Goal: Task Accomplishment & Management: Use online tool/utility

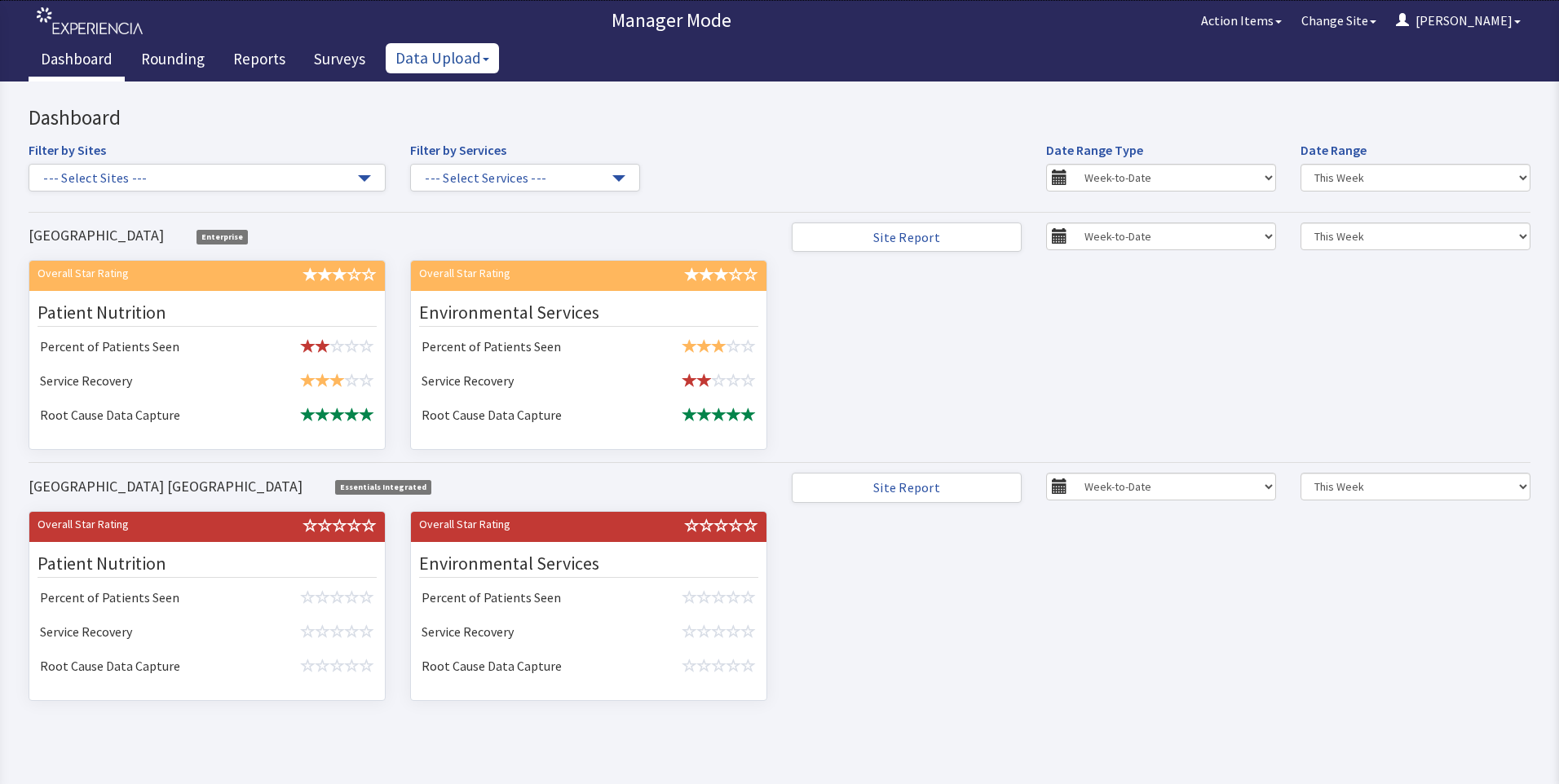
click at [467, 60] on button "Data Upload" at bounding box center [443, 58] width 114 height 30
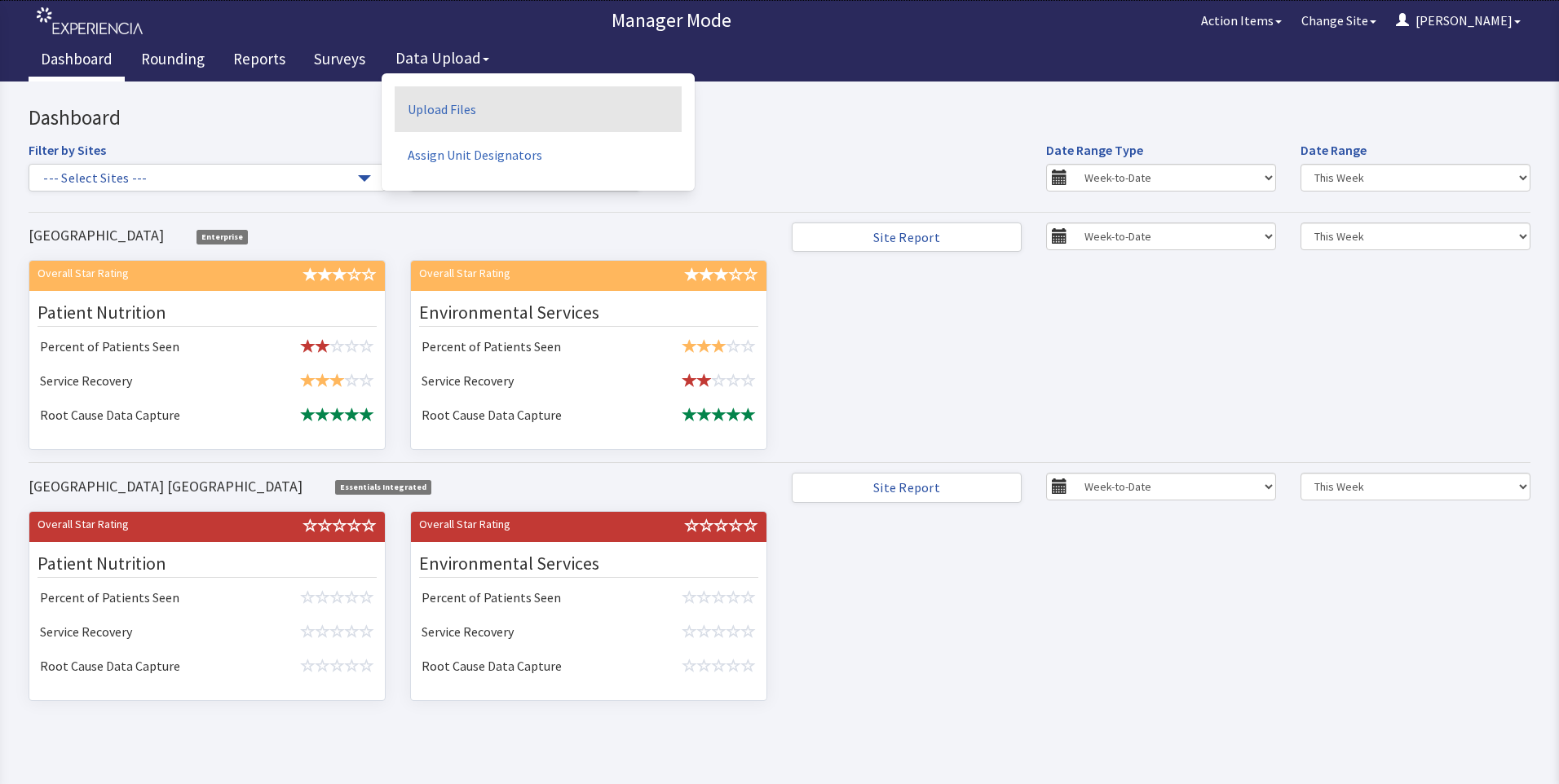
click at [448, 108] on link "Upload Files" at bounding box center [538, 109] width 287 height 46
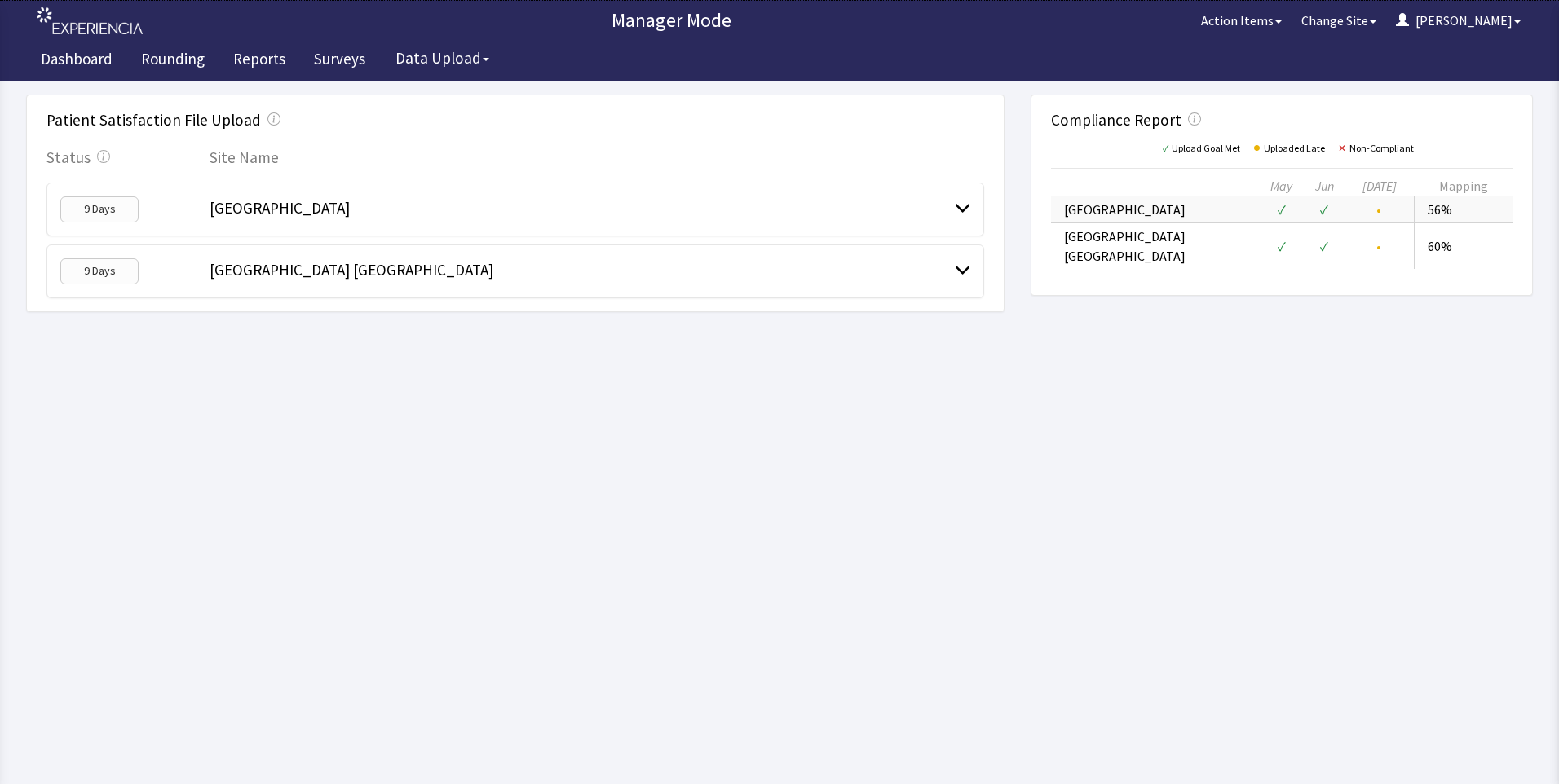
click at [957, 206] on span at bounding box center [963, 207] width 15 height 15
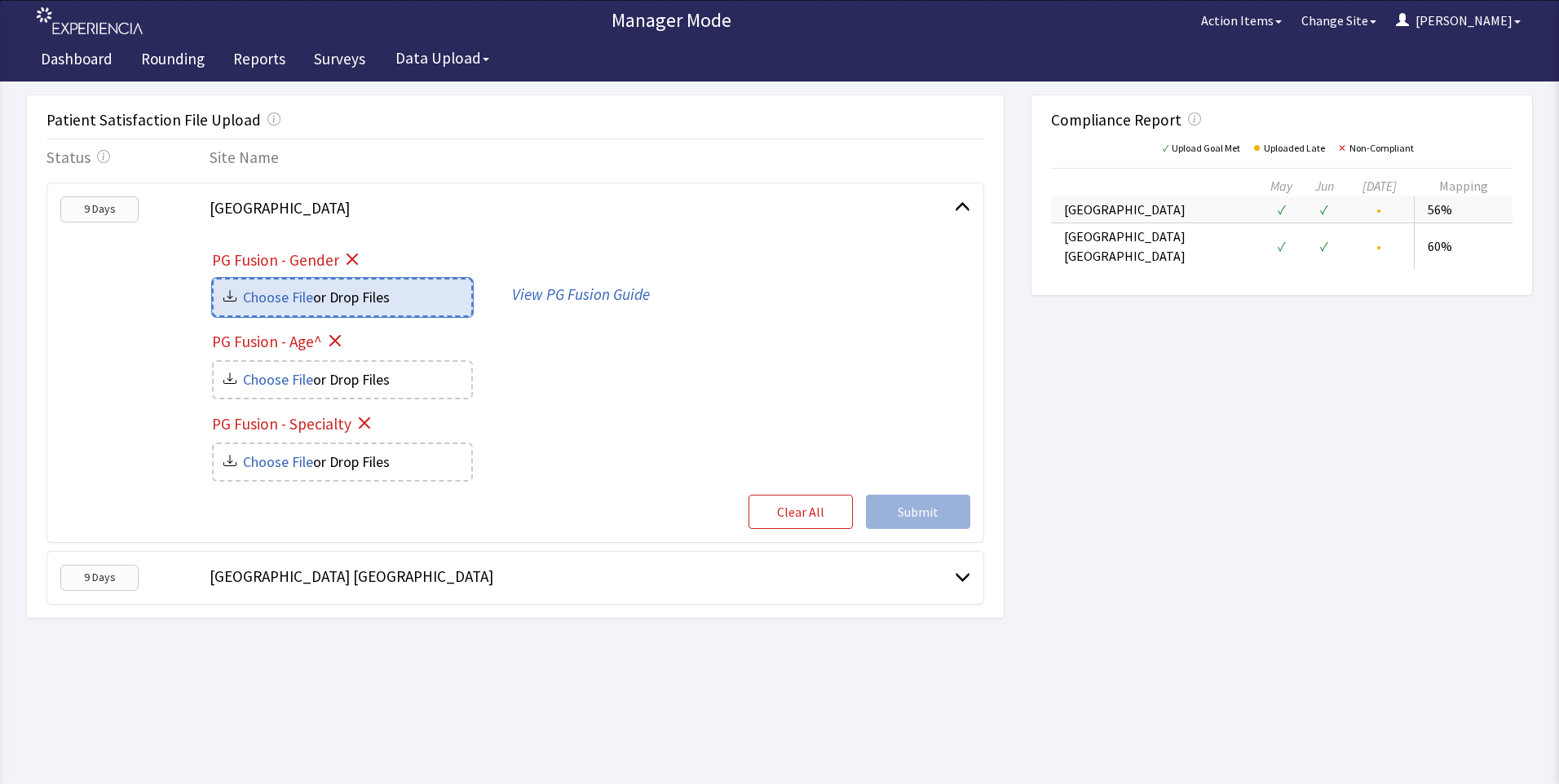
click at [387, 301] on input "file" at bounding box center [343, 297] width 258 height 36
type input "C:\fakepath\Bridgeport hospital-gender_c1013988-c8e8-4f73-8e19-ed34c4135bb0.csv"
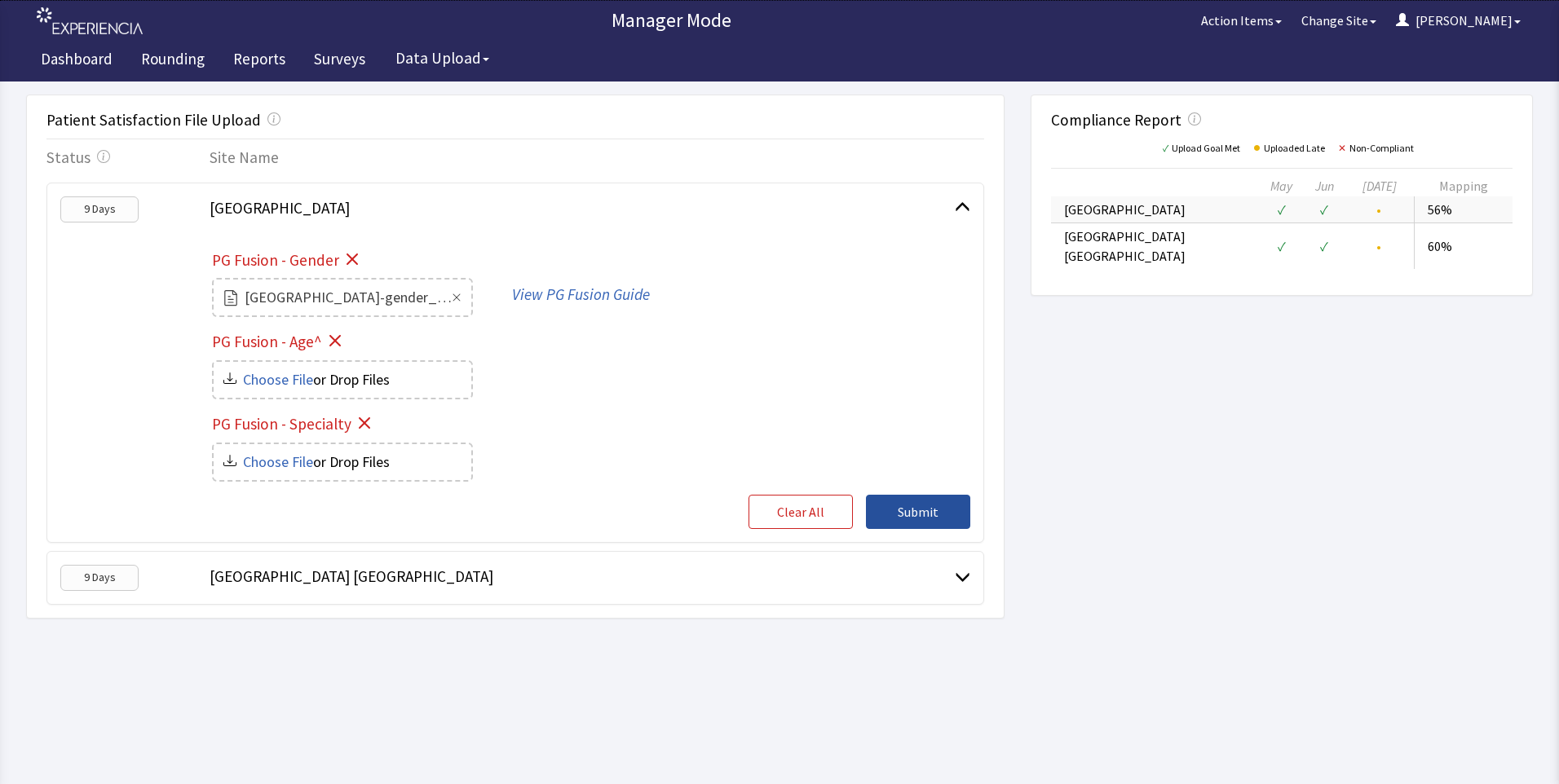
click at [904, 511] on span "Submit" at bounding box center [918, 511] width 40 height 20
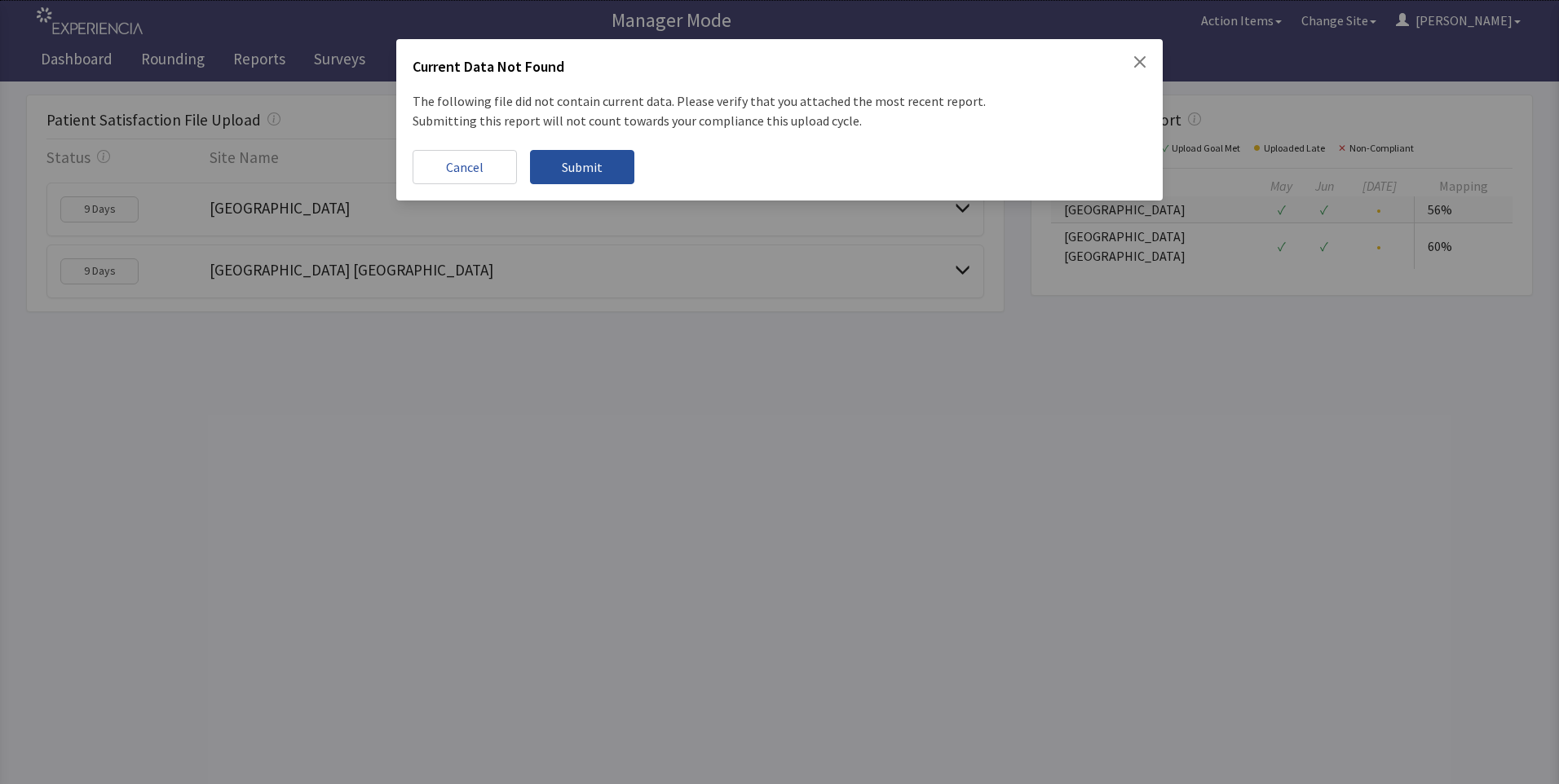
click at [556, 167] on button "Submit" at bounding box center [582, 168] width 104 height 34
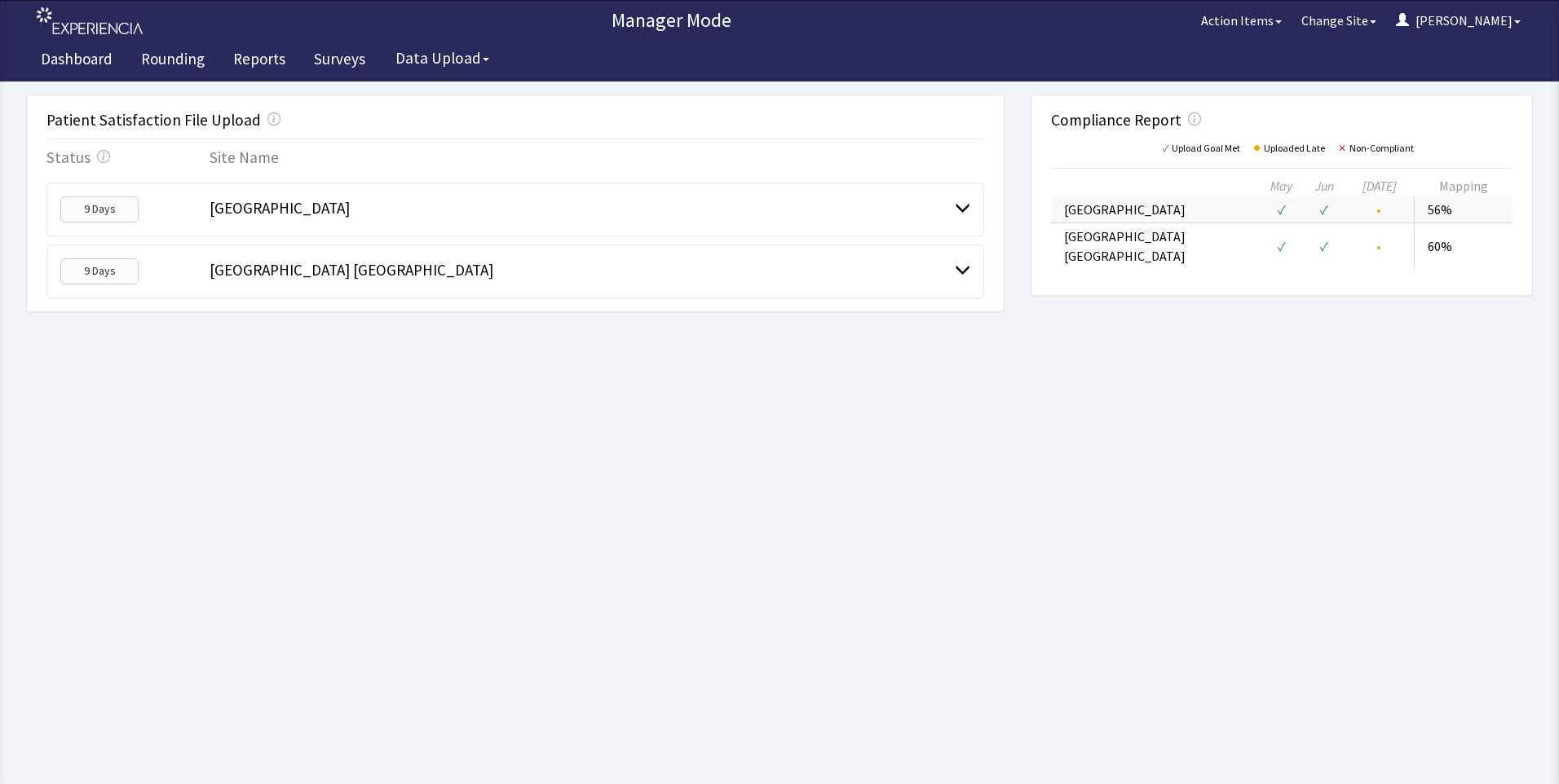
click at [448, 224] on div "9 Days [GEOGRAPHIC_DATA]" at bounding box center [515, 209] width 938 height 54
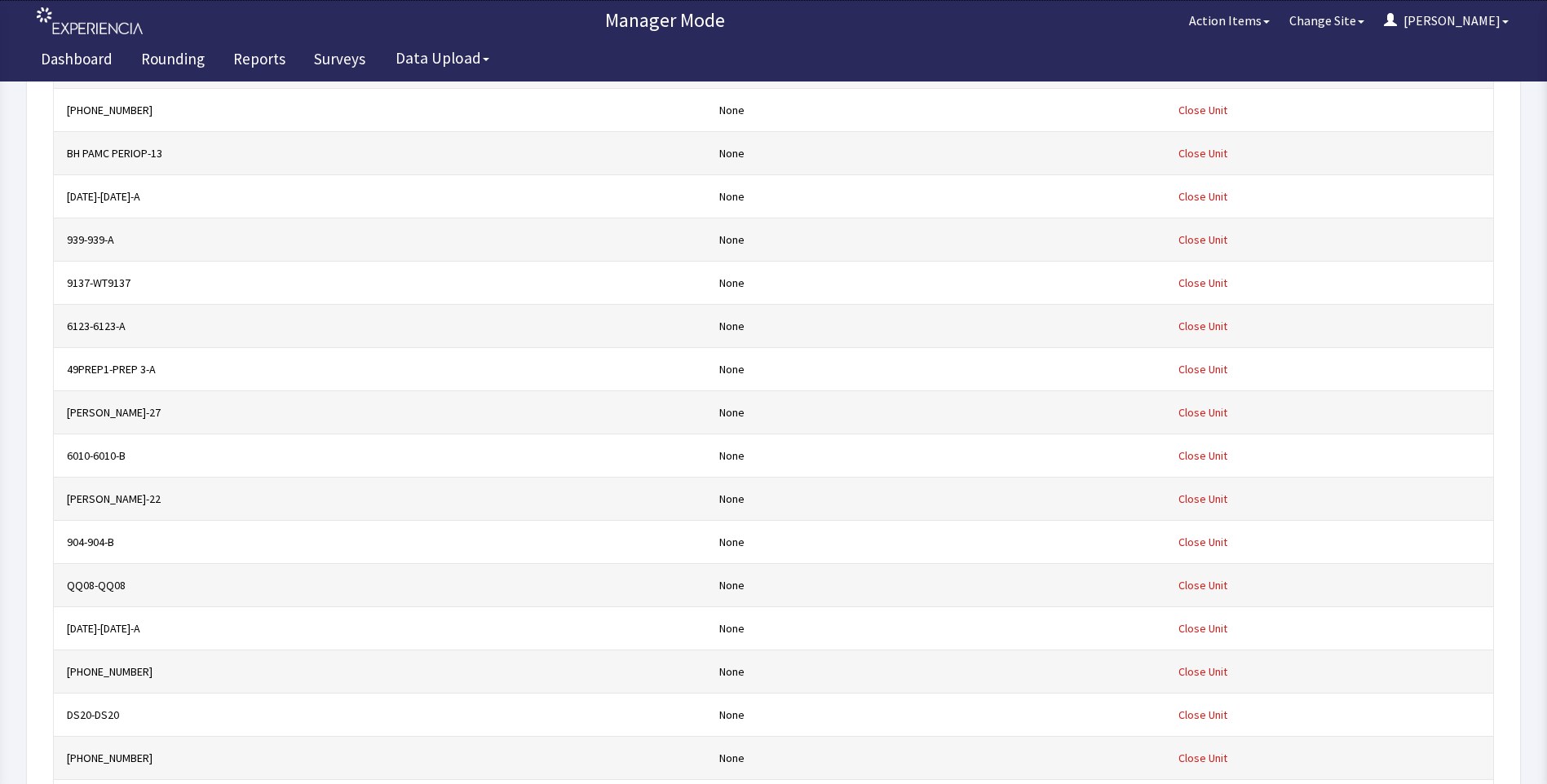
scroll to position [27558, 0]
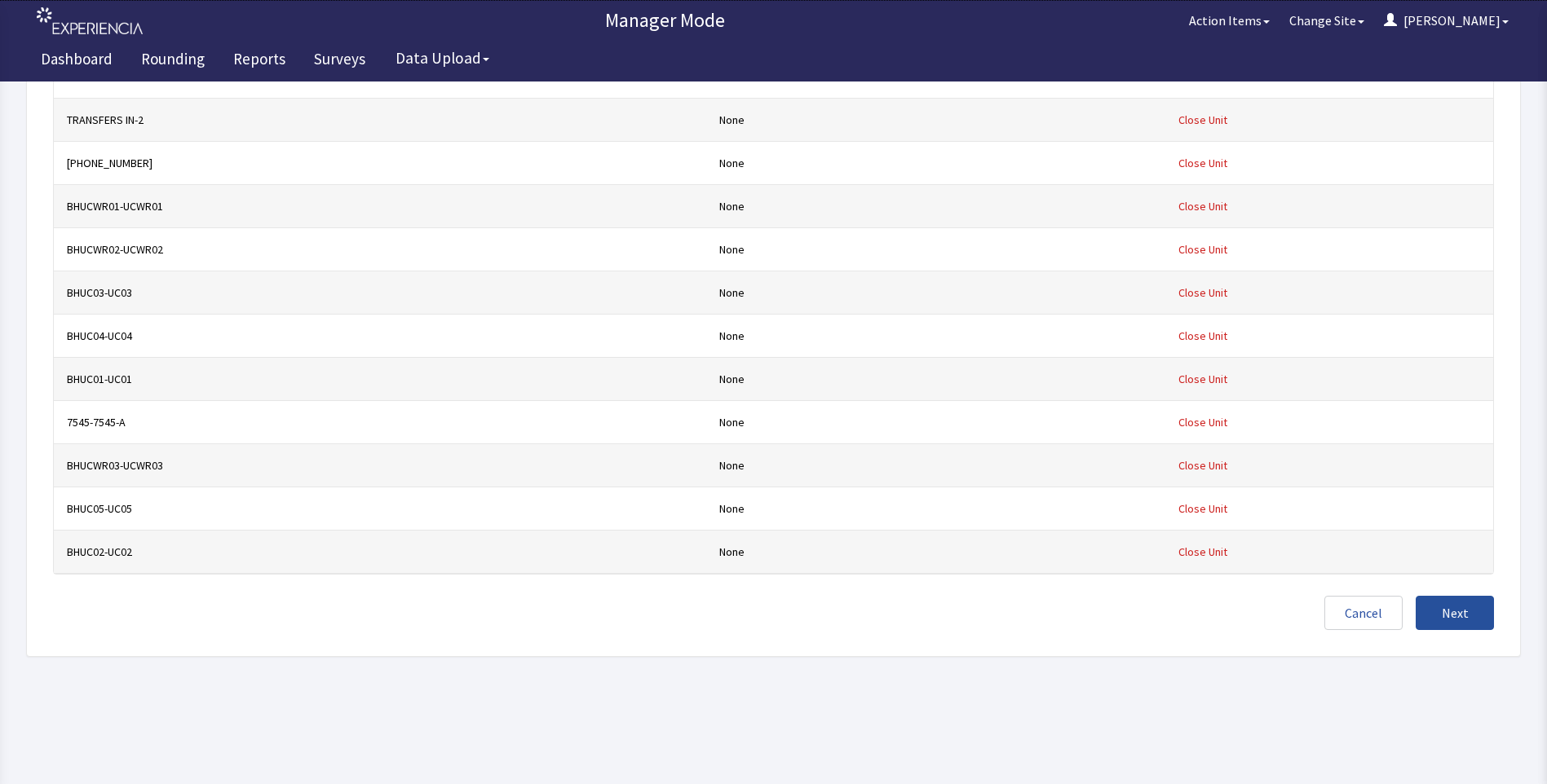
click at [1452, 610] on span "Next" at bounding box center [1455, 613] width 27 height 20
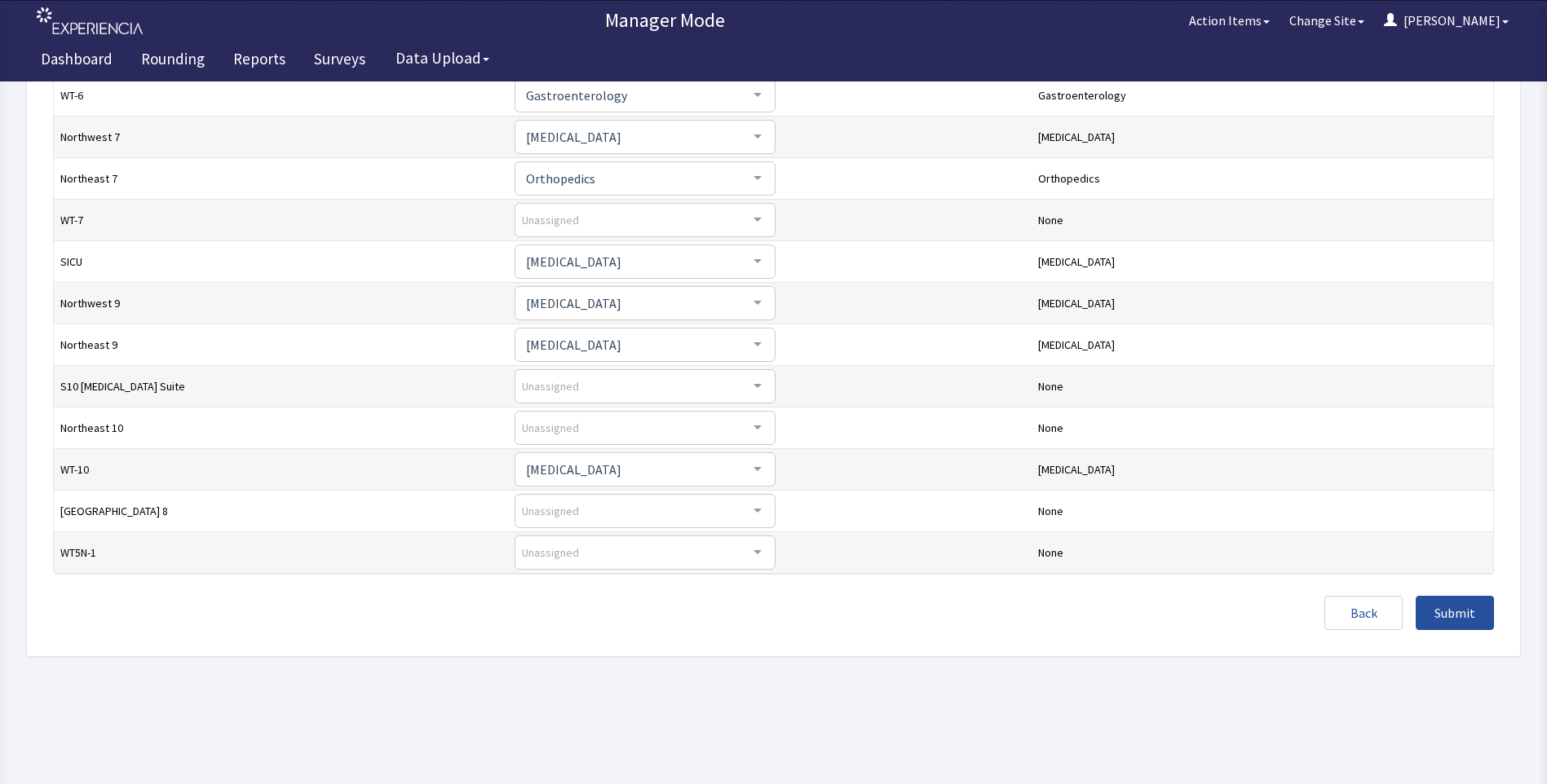
scroll to position [372, 0]
click at [1451, 609] on span "Submit" at bounding box center [1454, 613] width 40 height 20
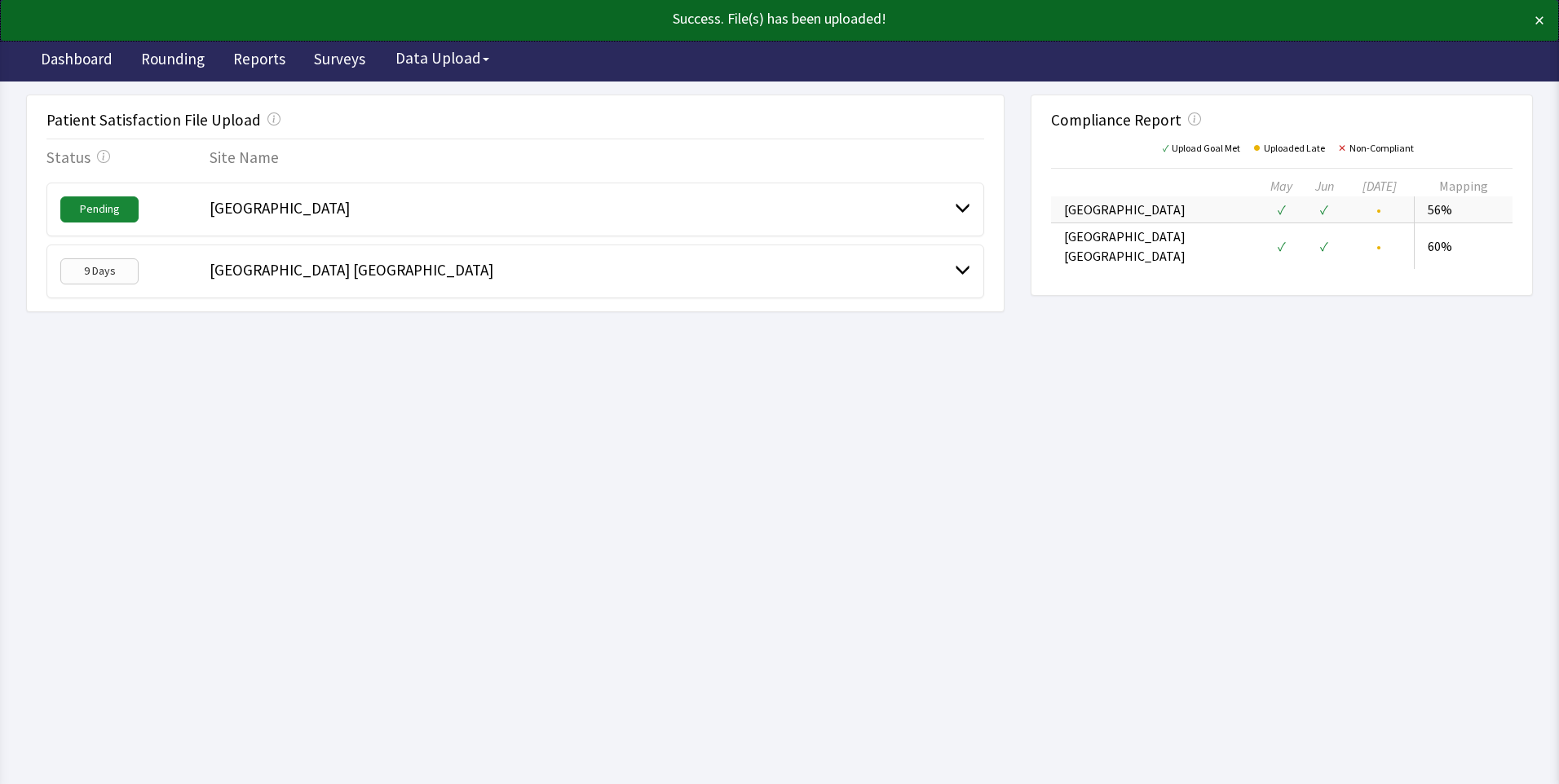
click at [958, 204] on span at bounding box center [963, 207] width 15 height 15
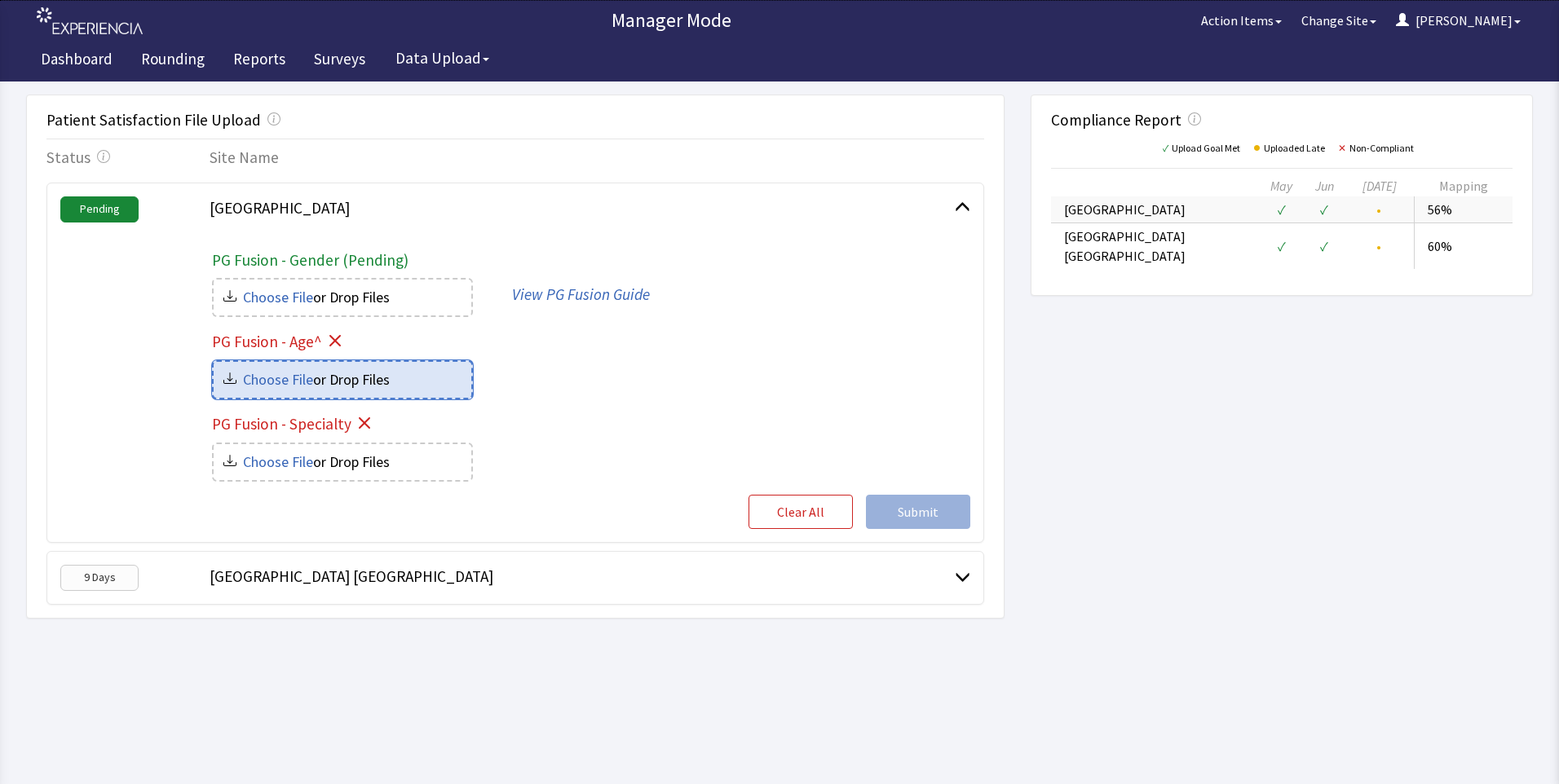
click at [396, 383] on input "file" at bounding box center [343, 380] width 258 height 36
type input "C:\fakepath\Bridgeport hospital-age_ff906edd-4339-42b2-91ae-f390a0f495e0.csv"
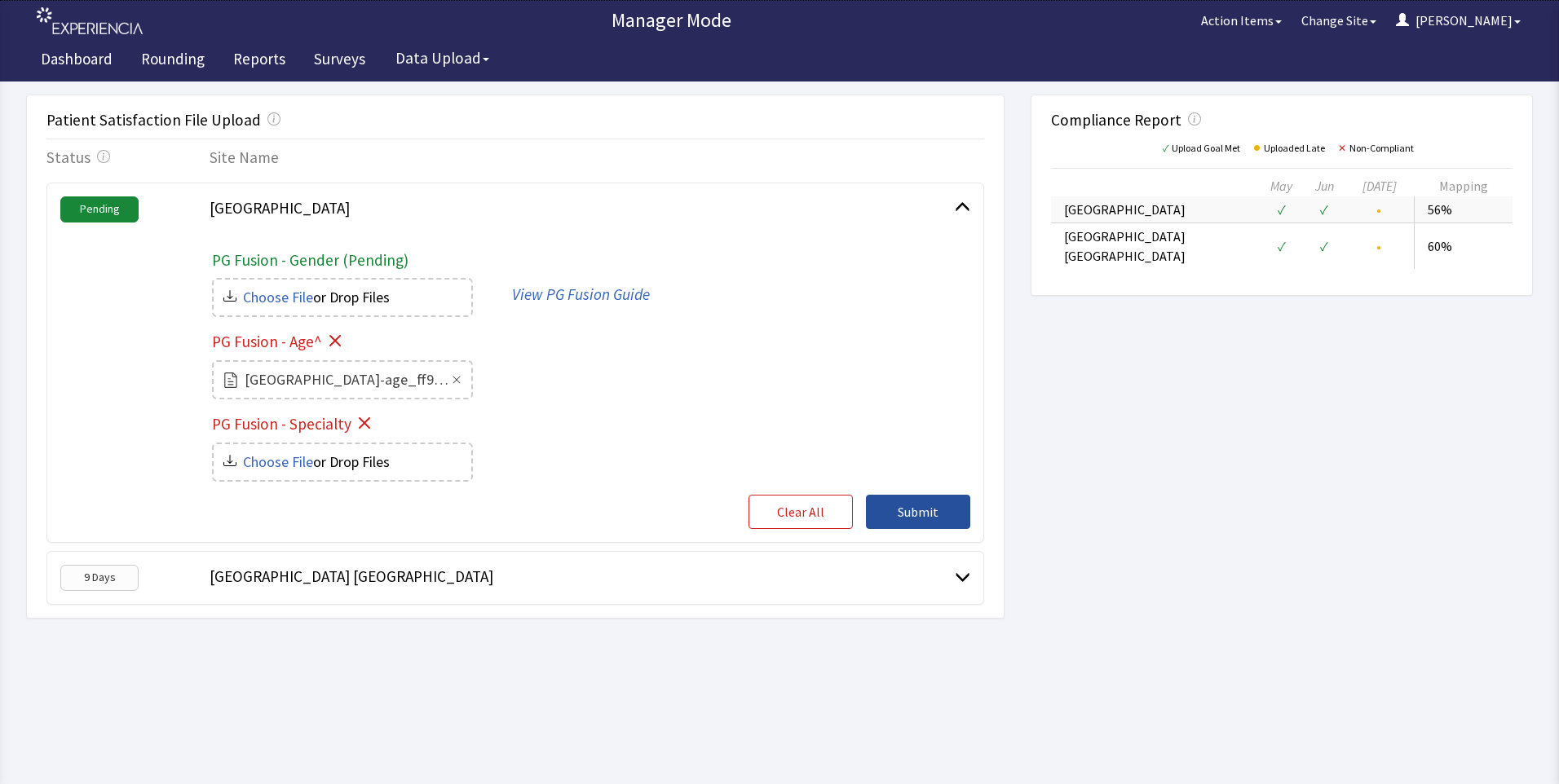
click at [907, 515] on span "Submit" at bounding box center [918, 511] width 40 height 20
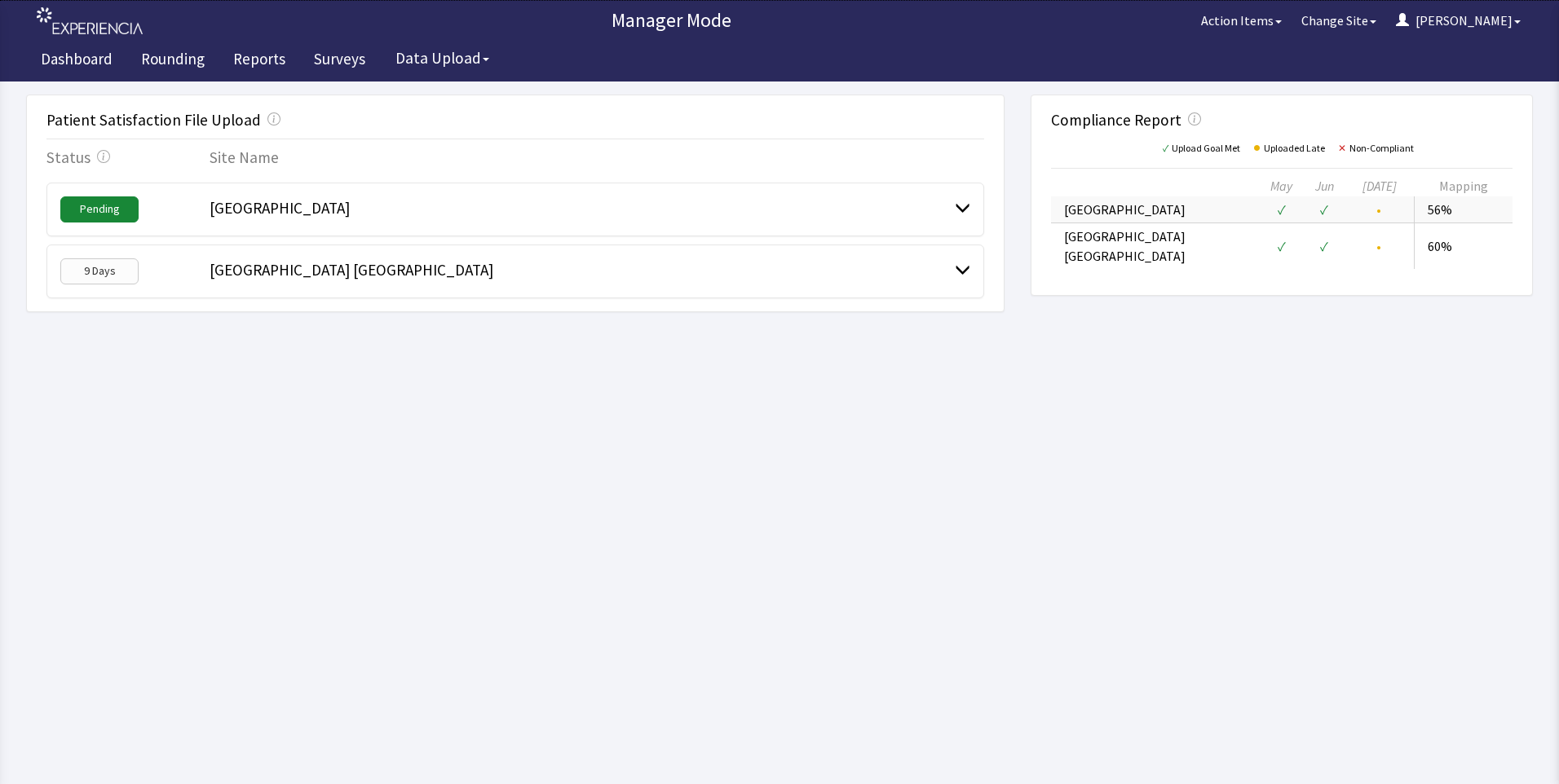
click at [478, 225] on div "[GEOGRAPHIC_DATA]" at bounding box center [515, 209] width 938 height 54
click at [964, 205] on span at bounding box center [963, 207] width 15 height 15
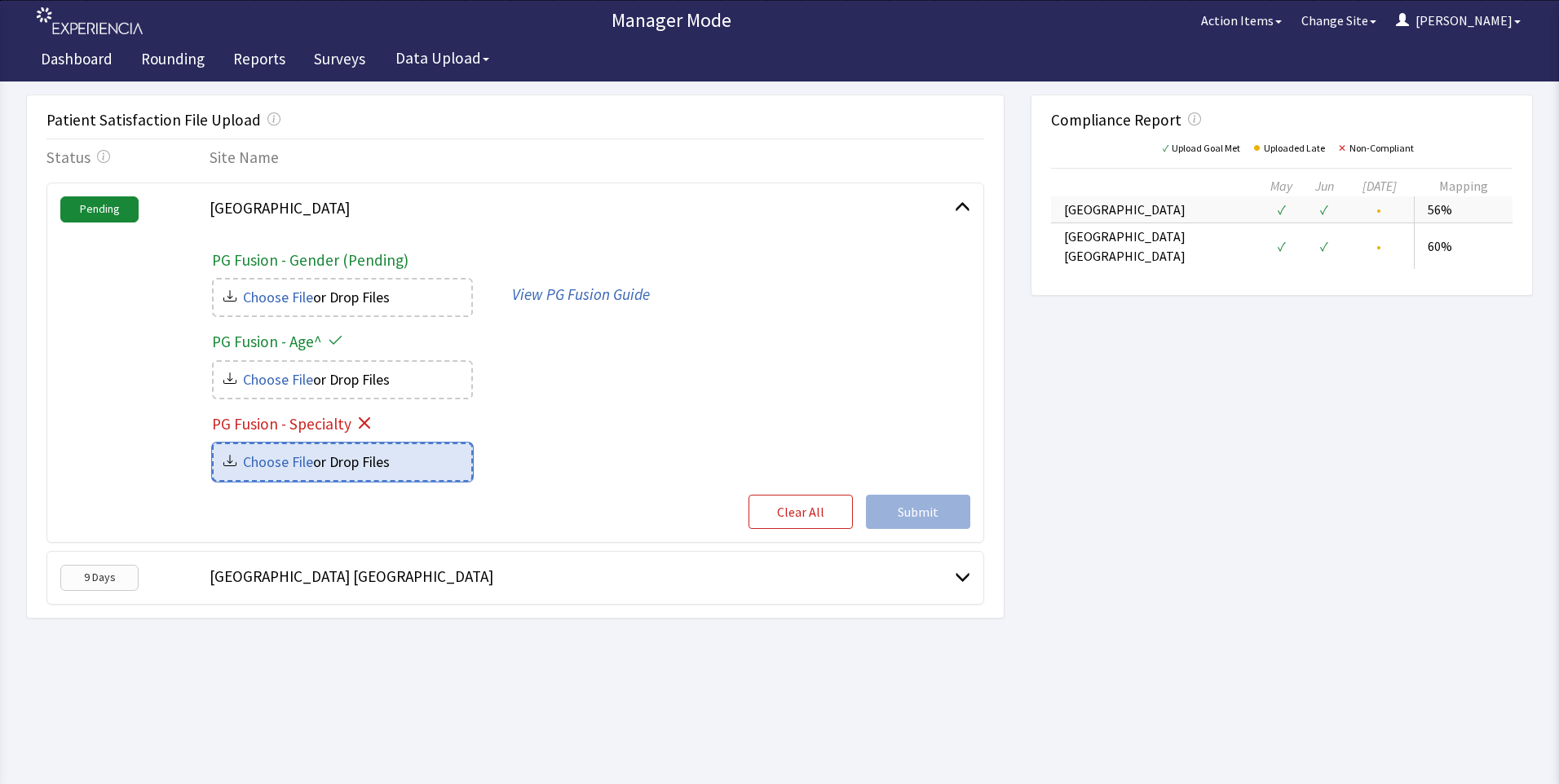
click at [362, 470] on input "file" at bounding box center [343, 462] width 258 height 36
type input "C:\fakepath\Bridgeport hospital-specialty_5f0a4d9a-f259-4ff6-882e-efc8639b1266.…"
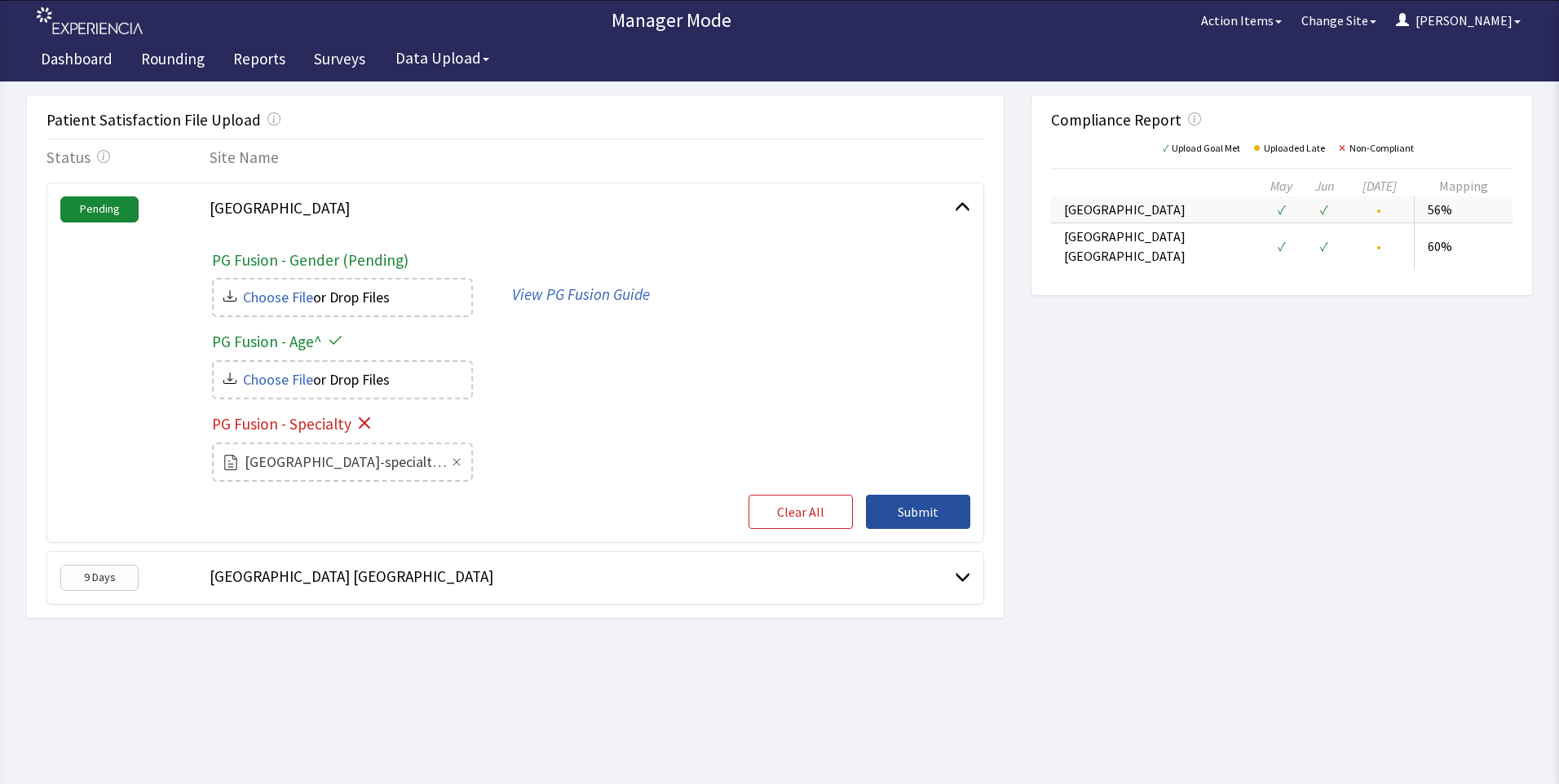
click at [906, 514] on span "Submit" at bounding box center [918, 511] width 40 height 20
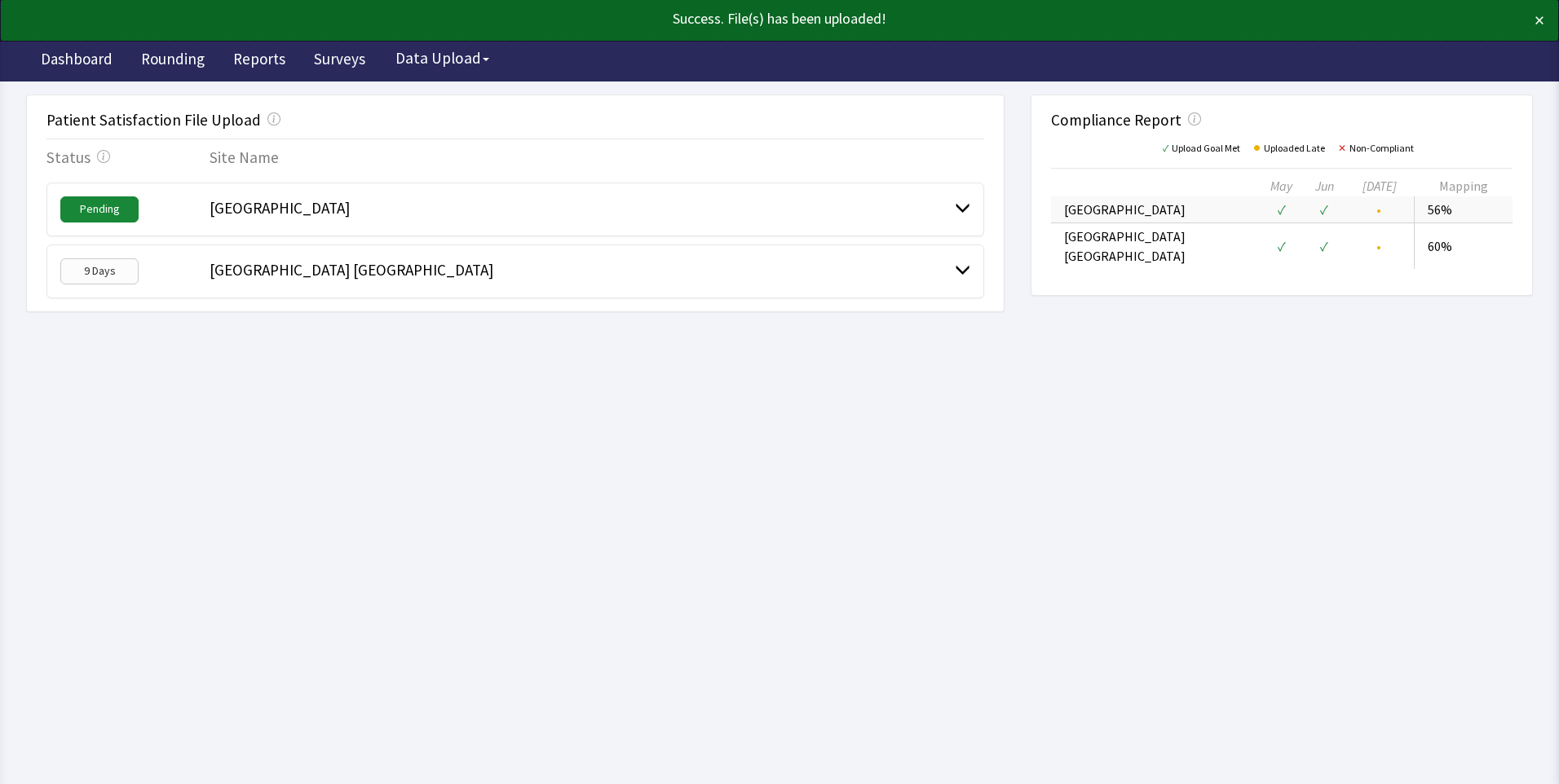
click at [955, 271] on span at bounding box center [963, 269] width 15 height 15
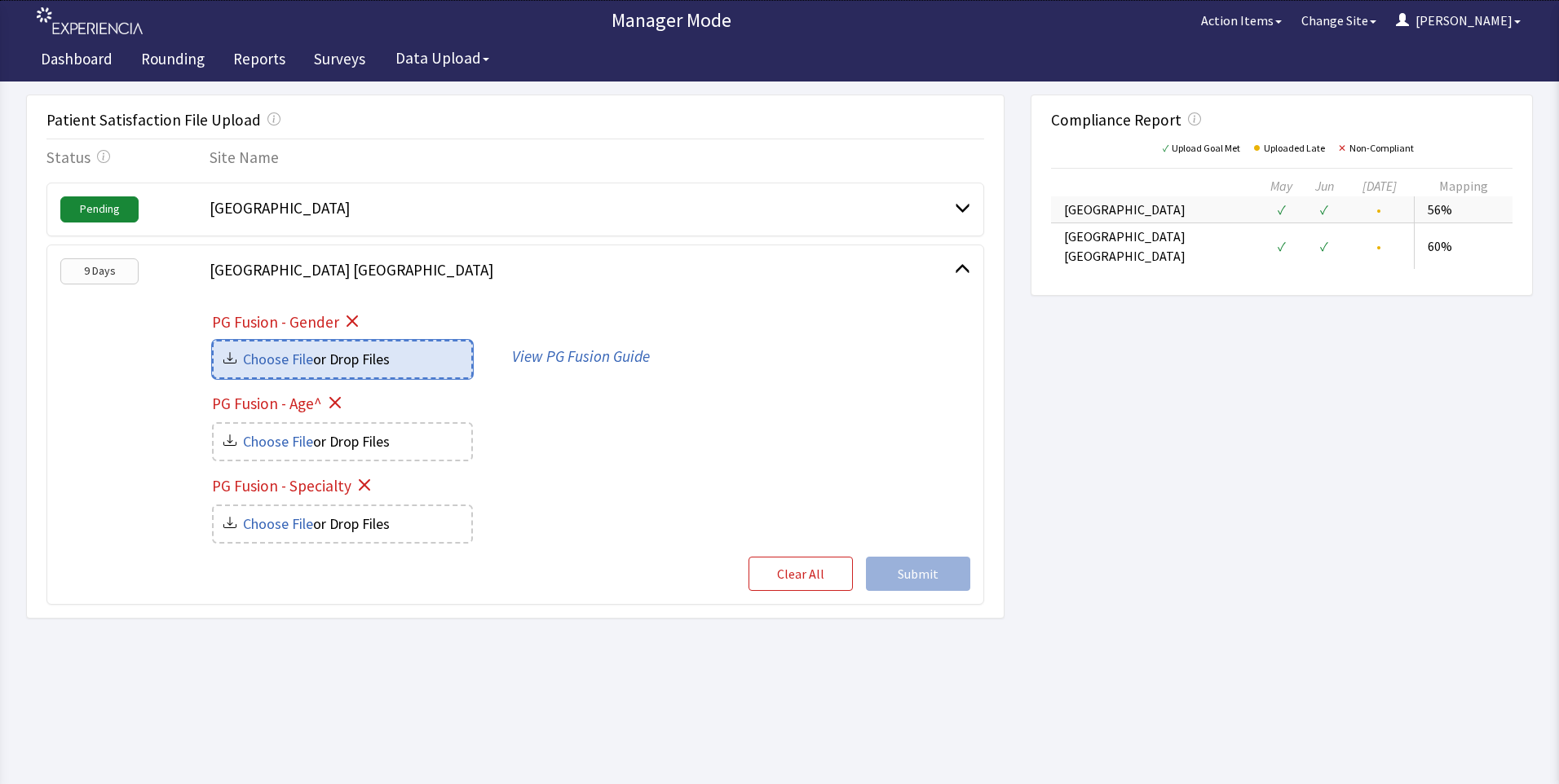
click at [385, 358] on input "file" at bounding box center [343, 359] width 258 height 36
type input "C:\fakepath\milford-gender_d1472b90-26f5-4e34-a09b-31cd53db8d6f.csv"
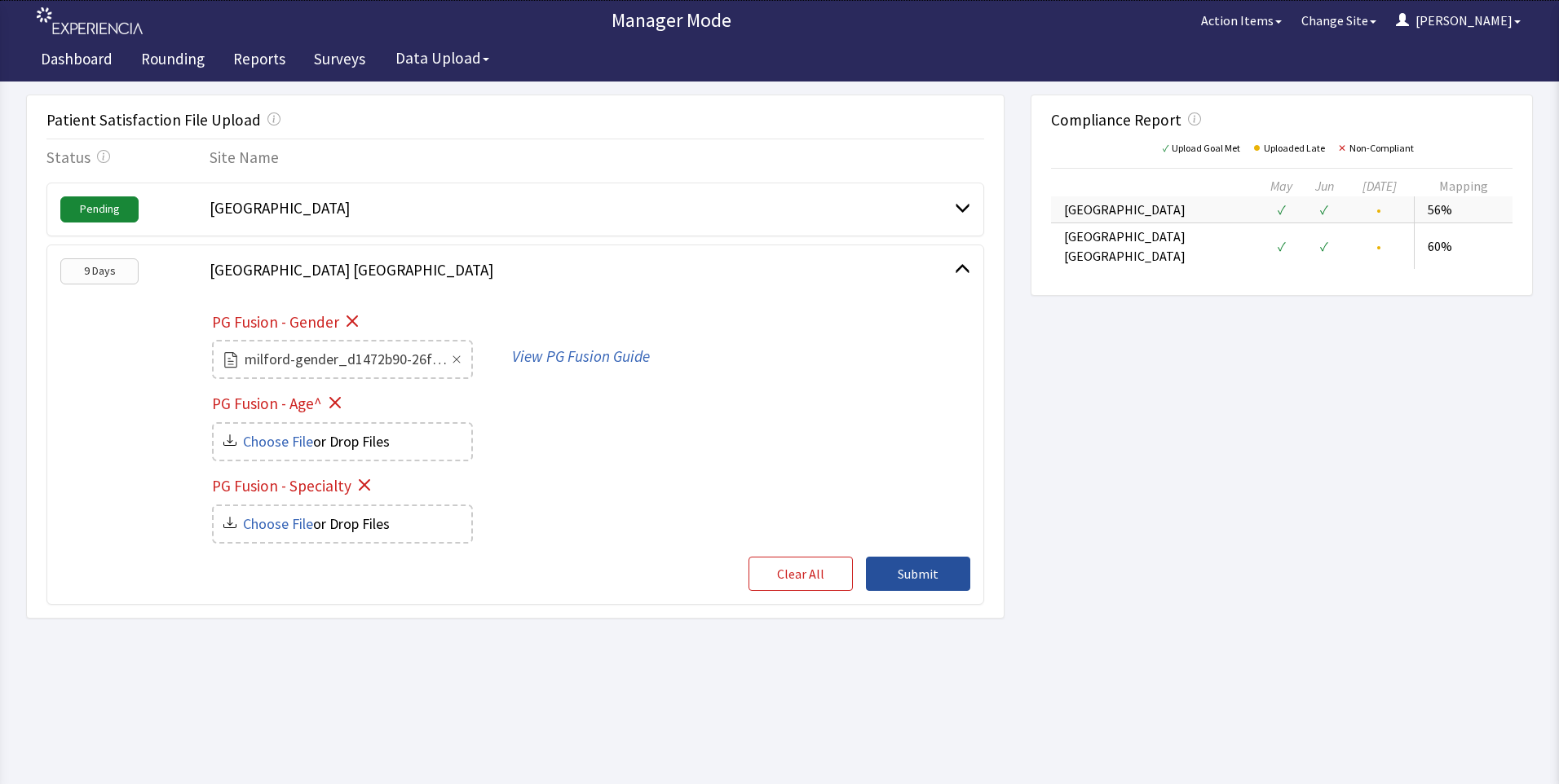
click at [912, 573] on span "Submit" at bounding box center [918, 573] width 40 height 20
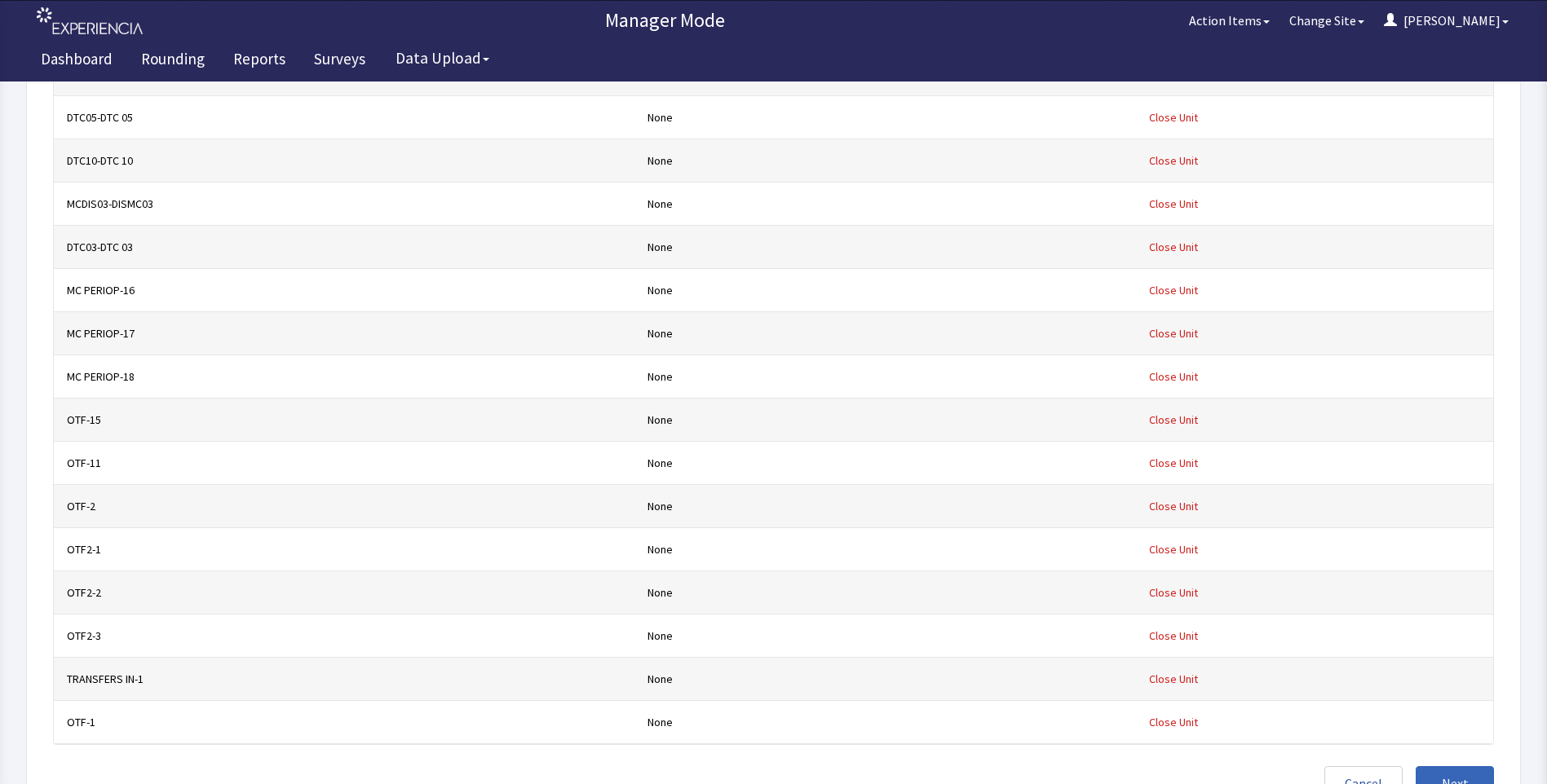
scroll to position [5389, 0]
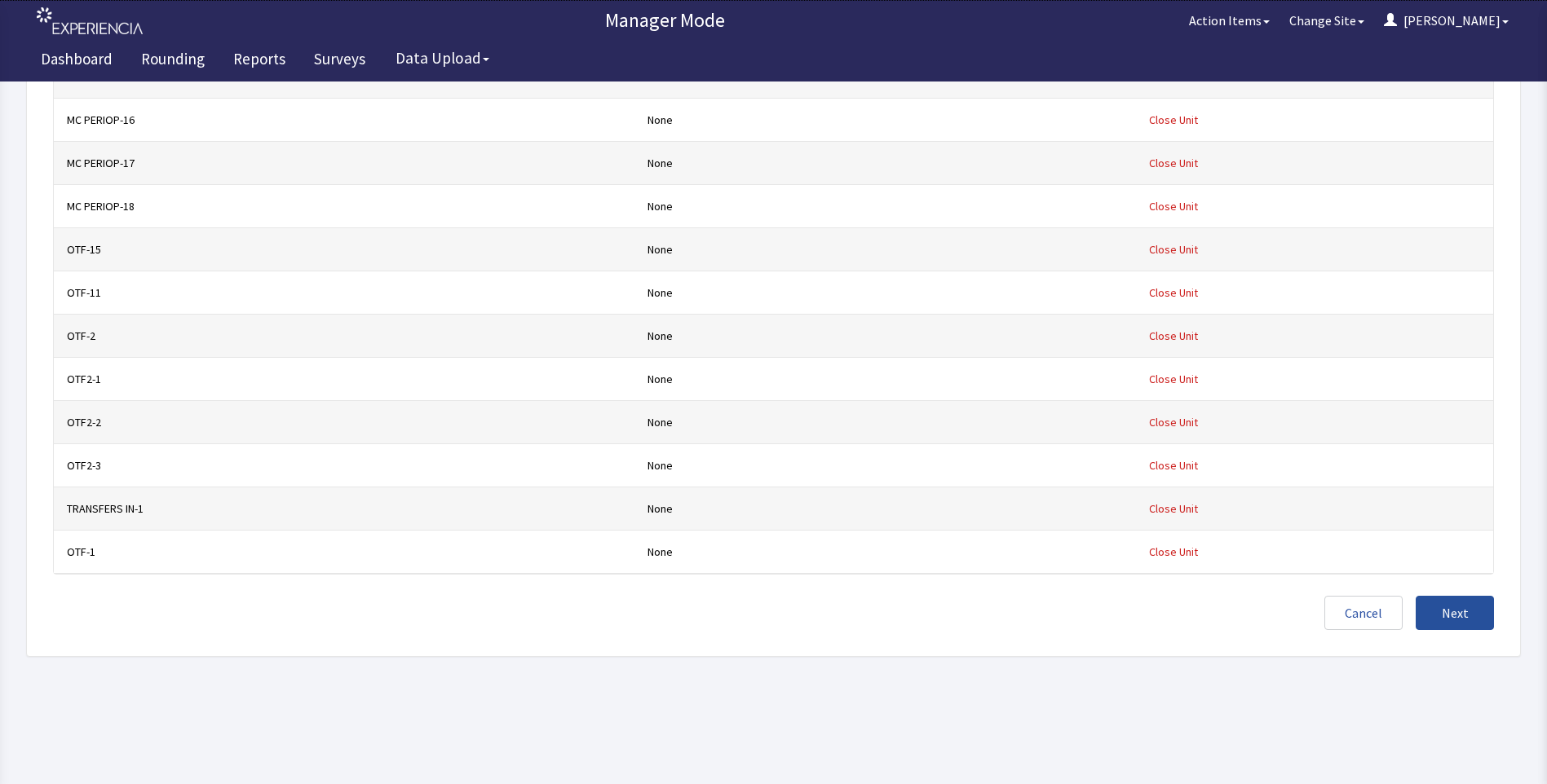
click at [1464, 610] on span "Next" at bounding box center [1455, 613] width 27 height 20
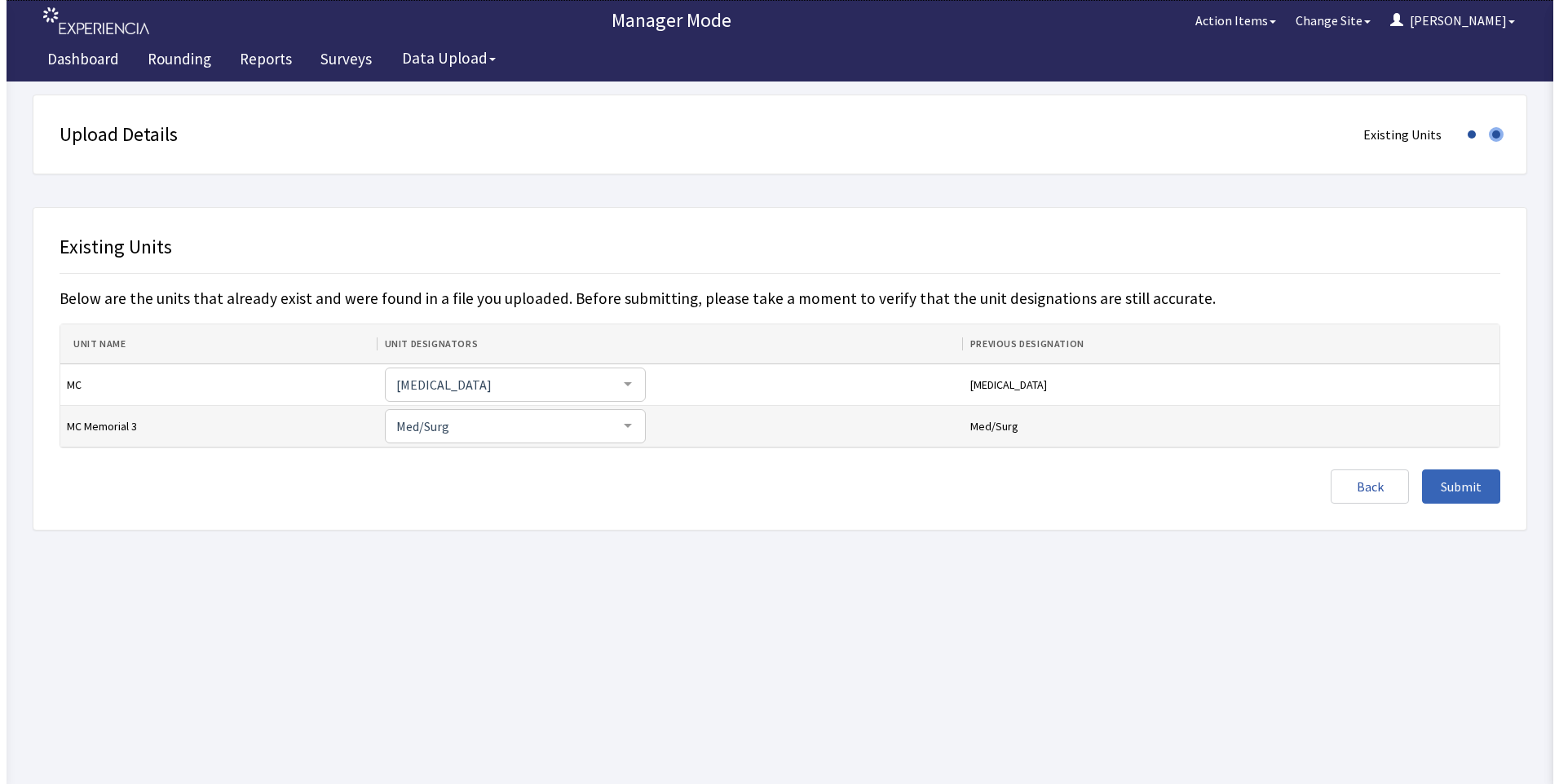
scroll to position [0, 0]
click at [1472, 488] on span "Submit" at bounding box center [1467, 487] width 40 height 20
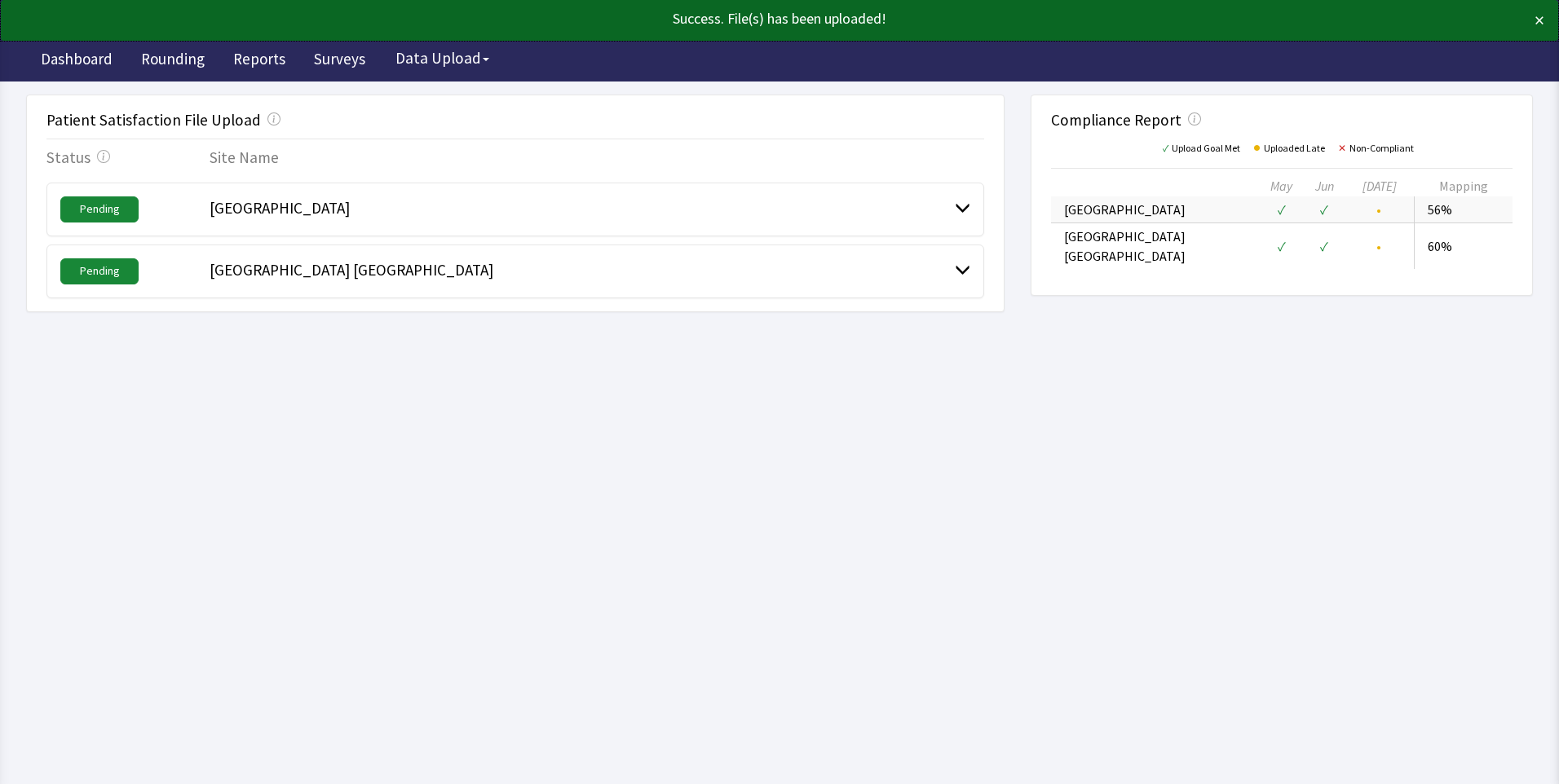
click at [952, 267] on div "[GEOGRAPHIC_DATA] [GEOGRAPHIC_DATA]" at bounding box center [582, 272] width 746 height 26
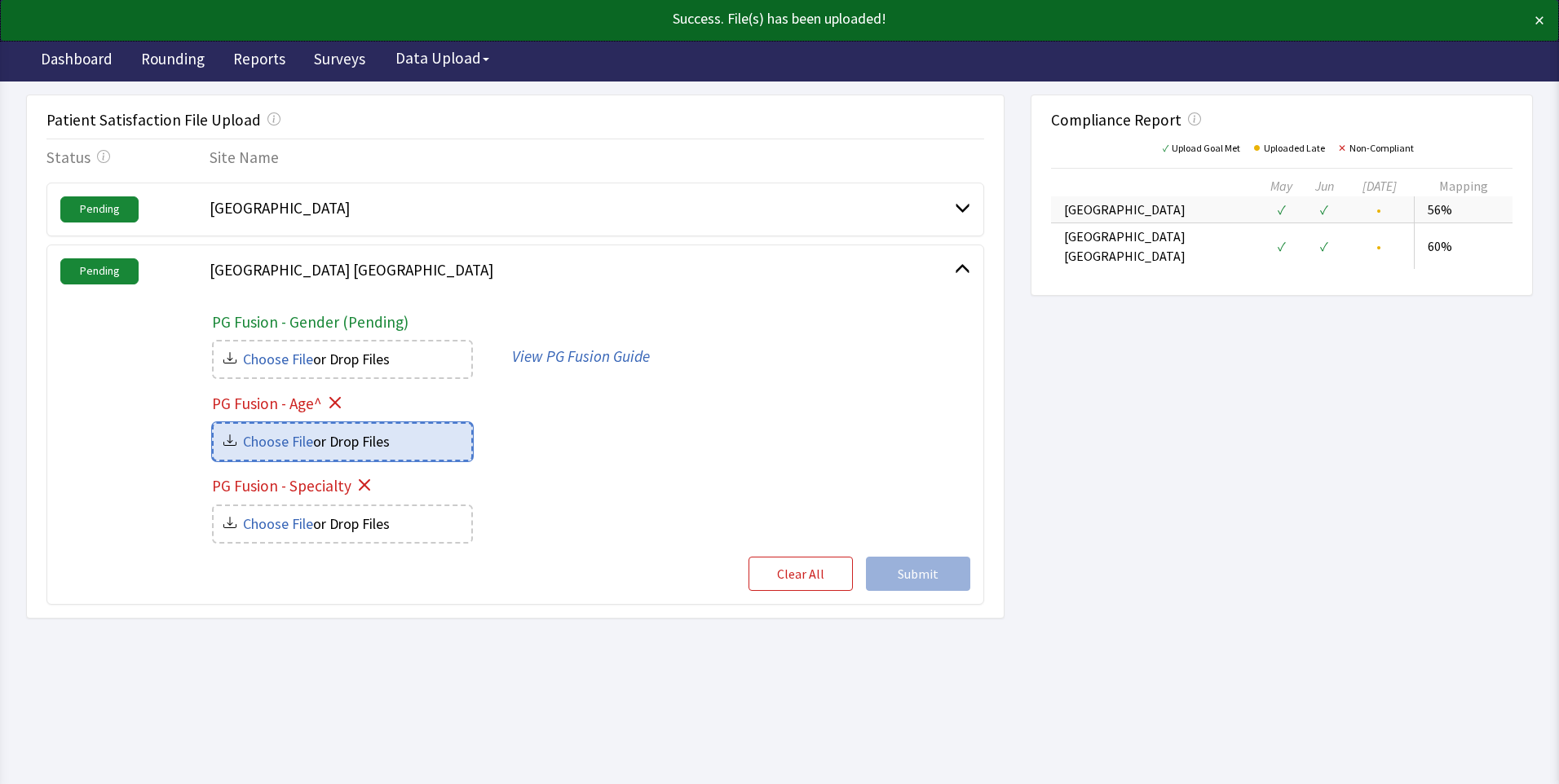
click at [366, 439] on input "file" at bounding box center [343, 442] width 258 height 36
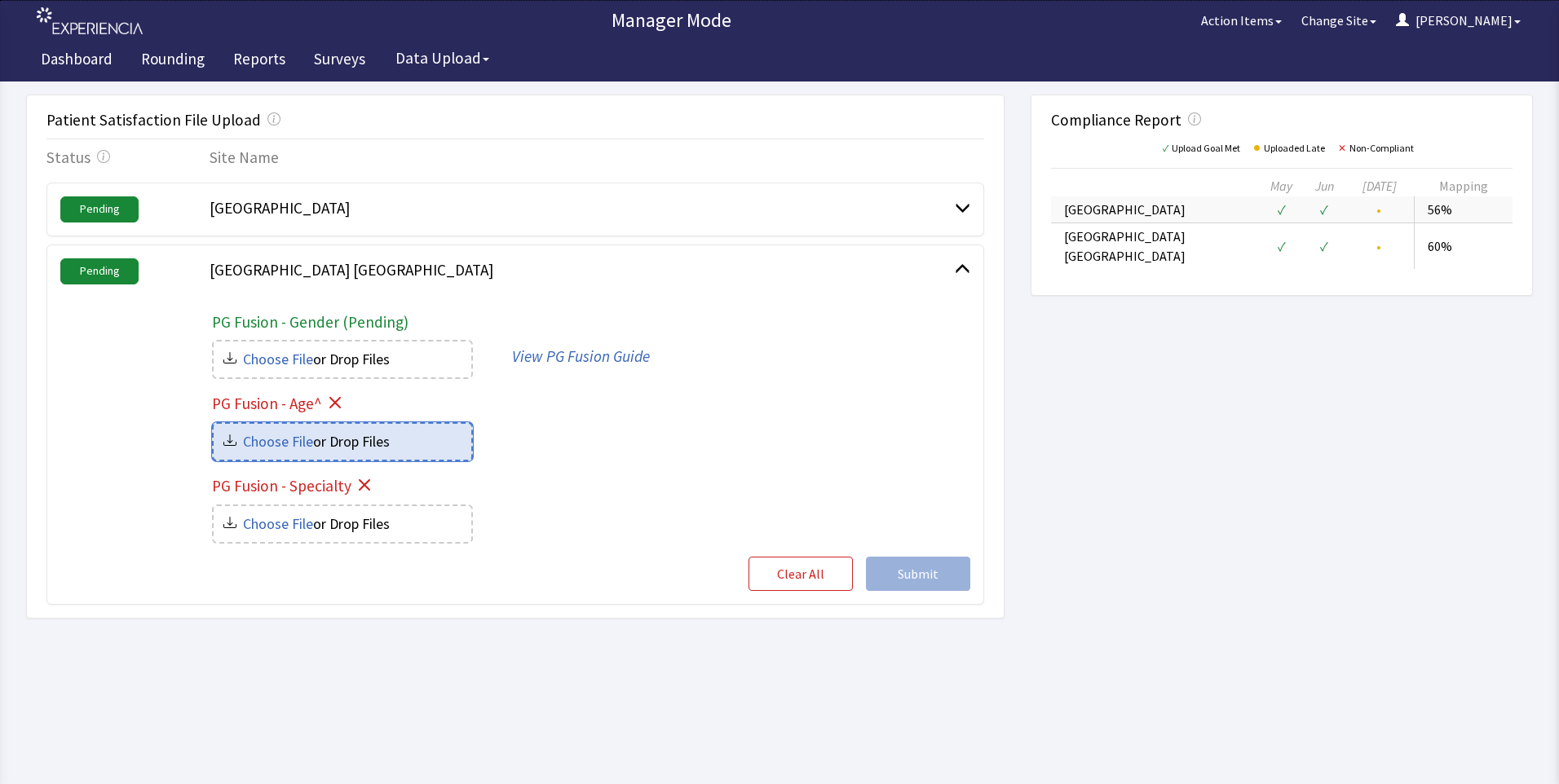
type input "C:\fakepath\milford-age_95ca9f6e-cf6d-42cf-bd71-e968a076f468.csv"
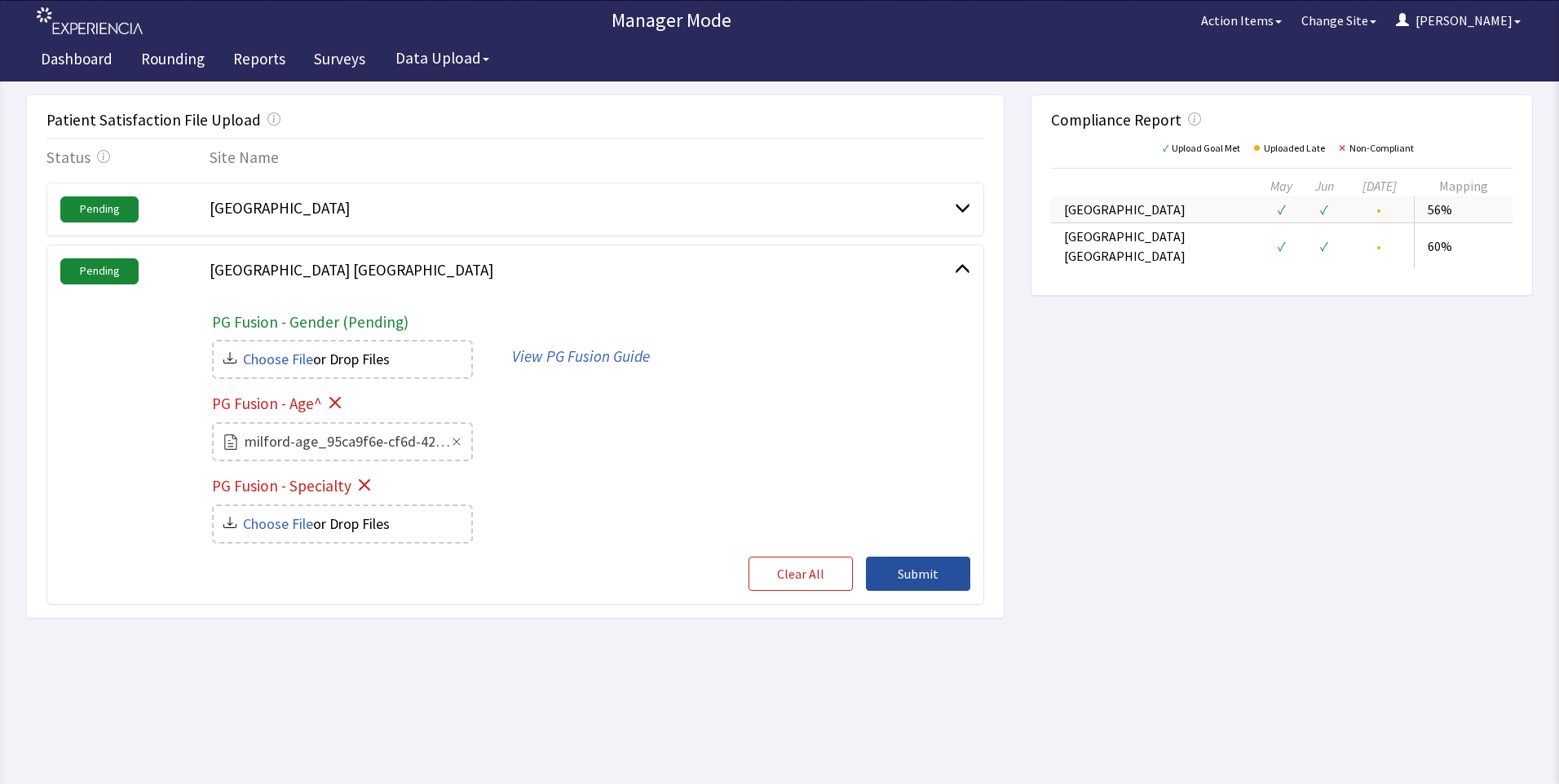
click at [910, 579] on span "Submit" at bounding box center [918, 573] width 40 height 20
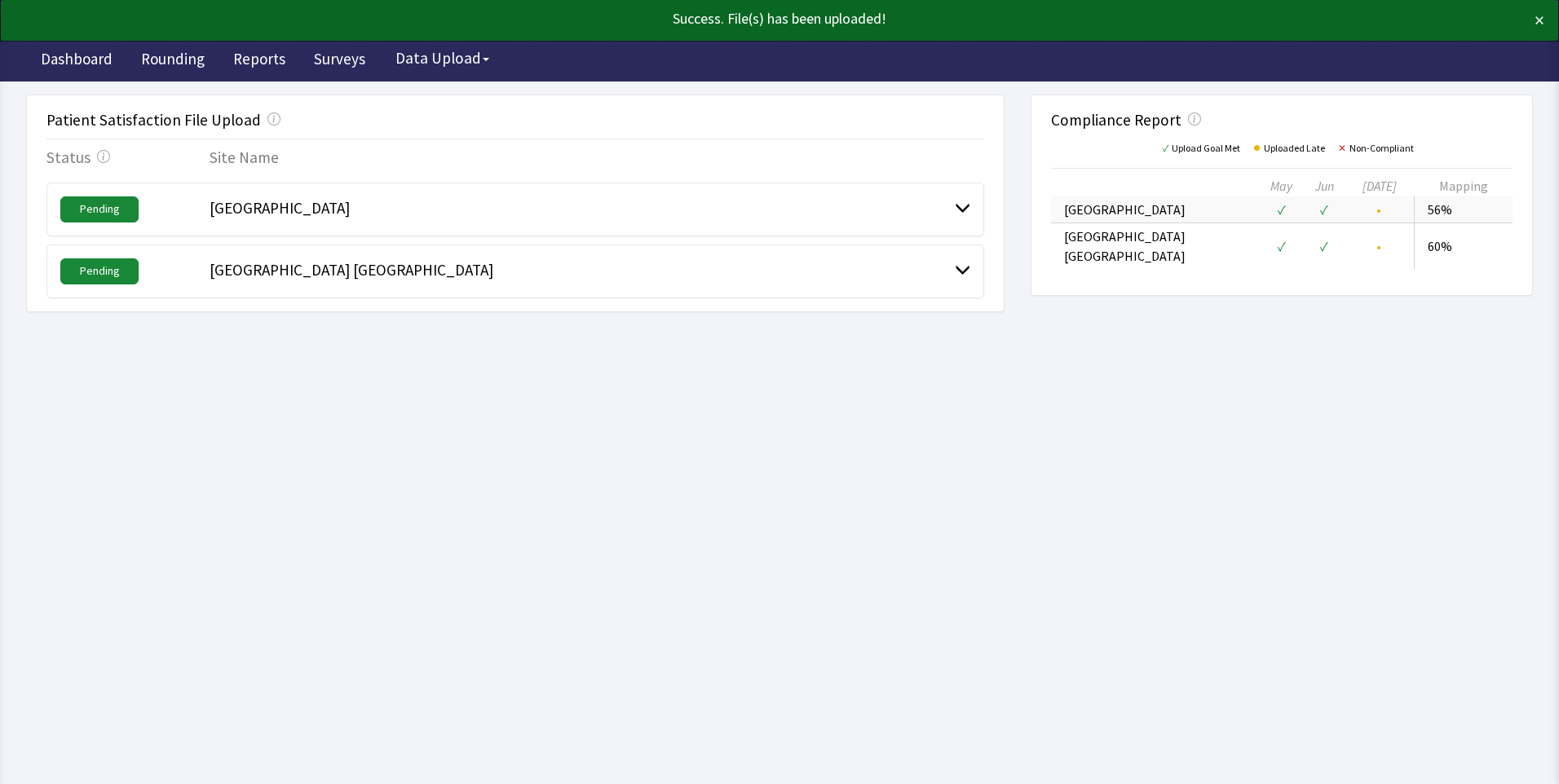
click at [960, 279] on div at bounding box center [963, 272] width 15 height 24
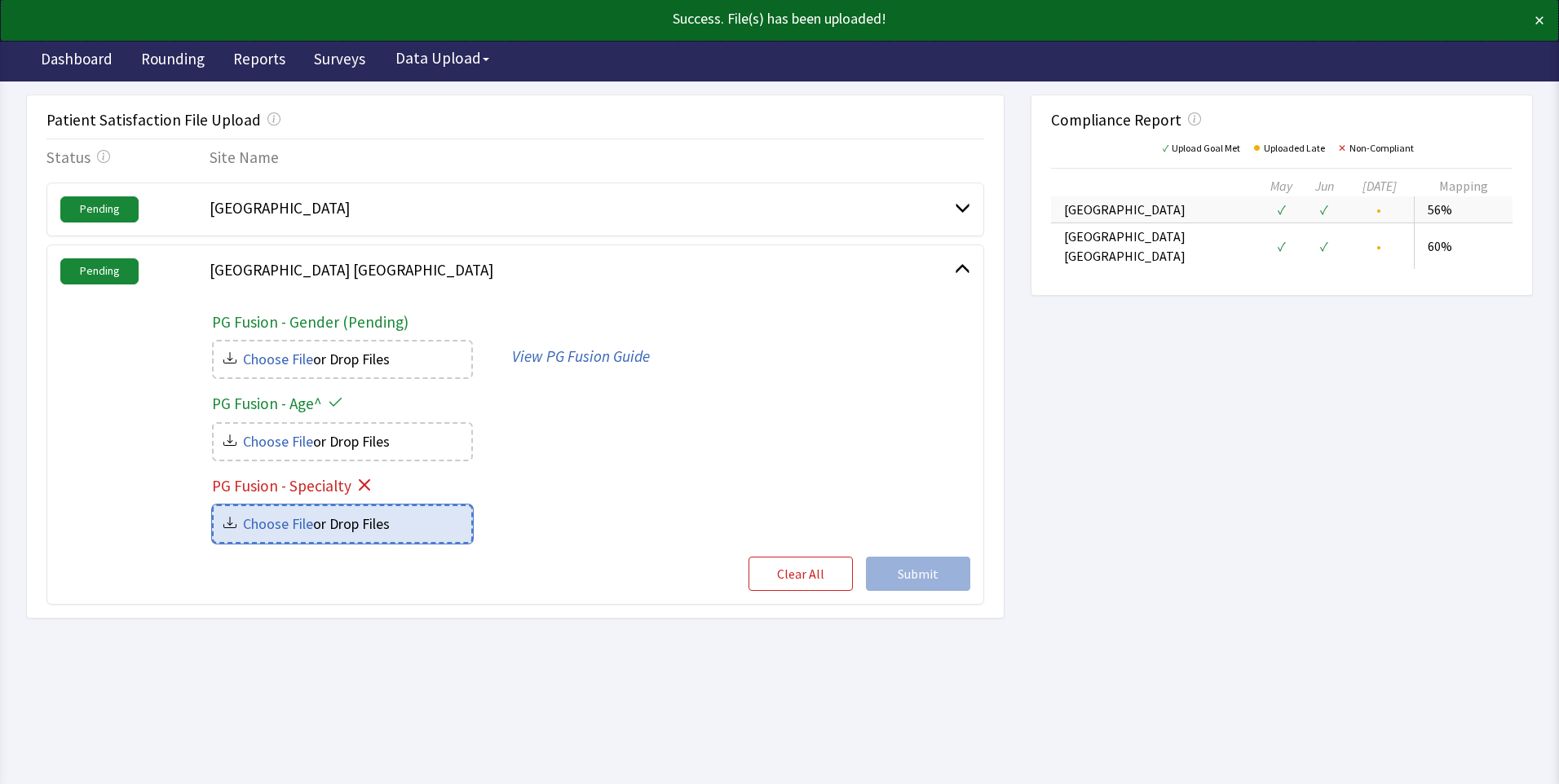
click at [327, 521] on input "file" at bounding box center [343, 524] width 258 height 36
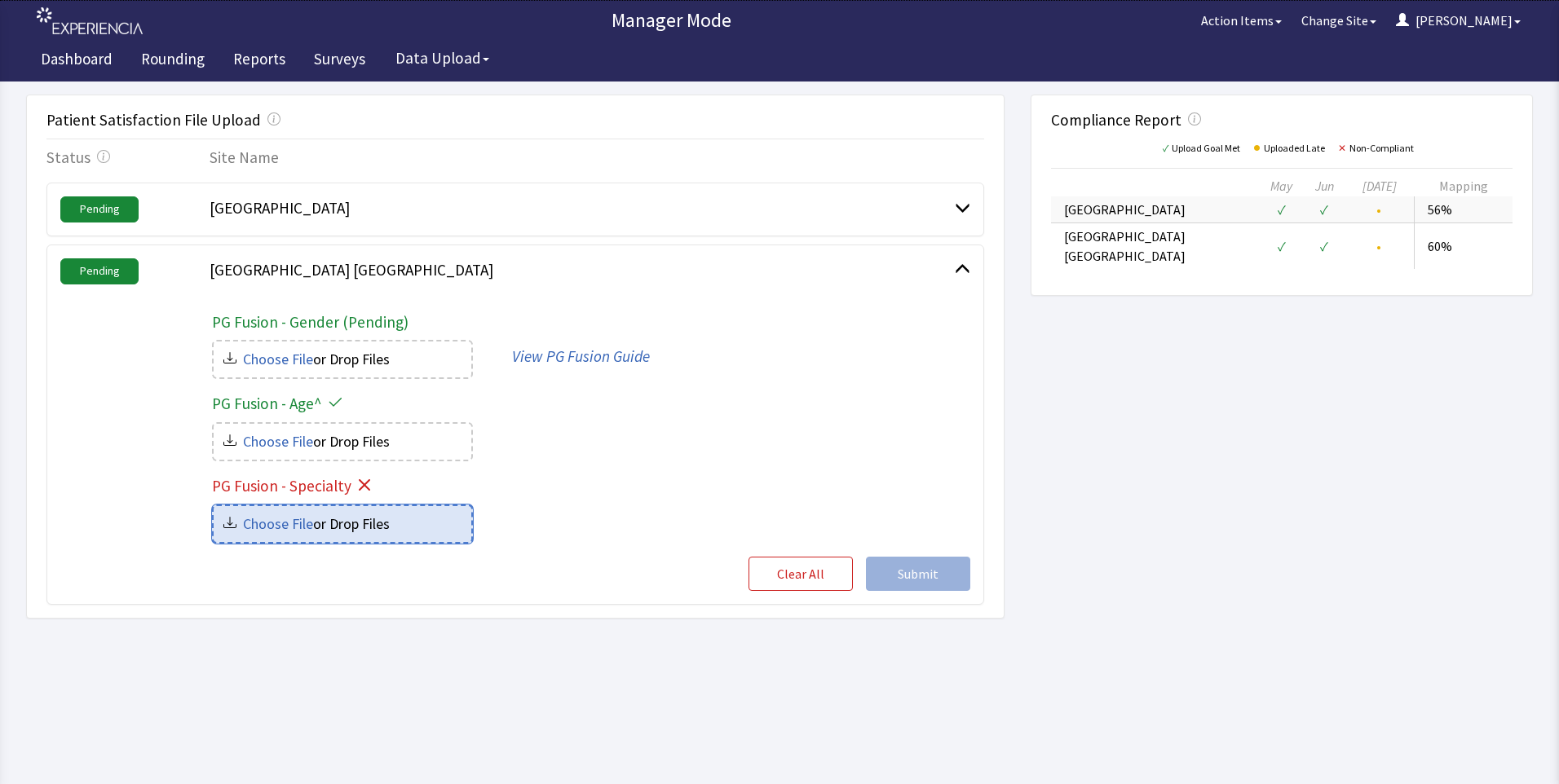
type input "C:\fakepath\milford-specialty_f8ddeb10-1787-4261-bd1d-e8496b933648.csv"
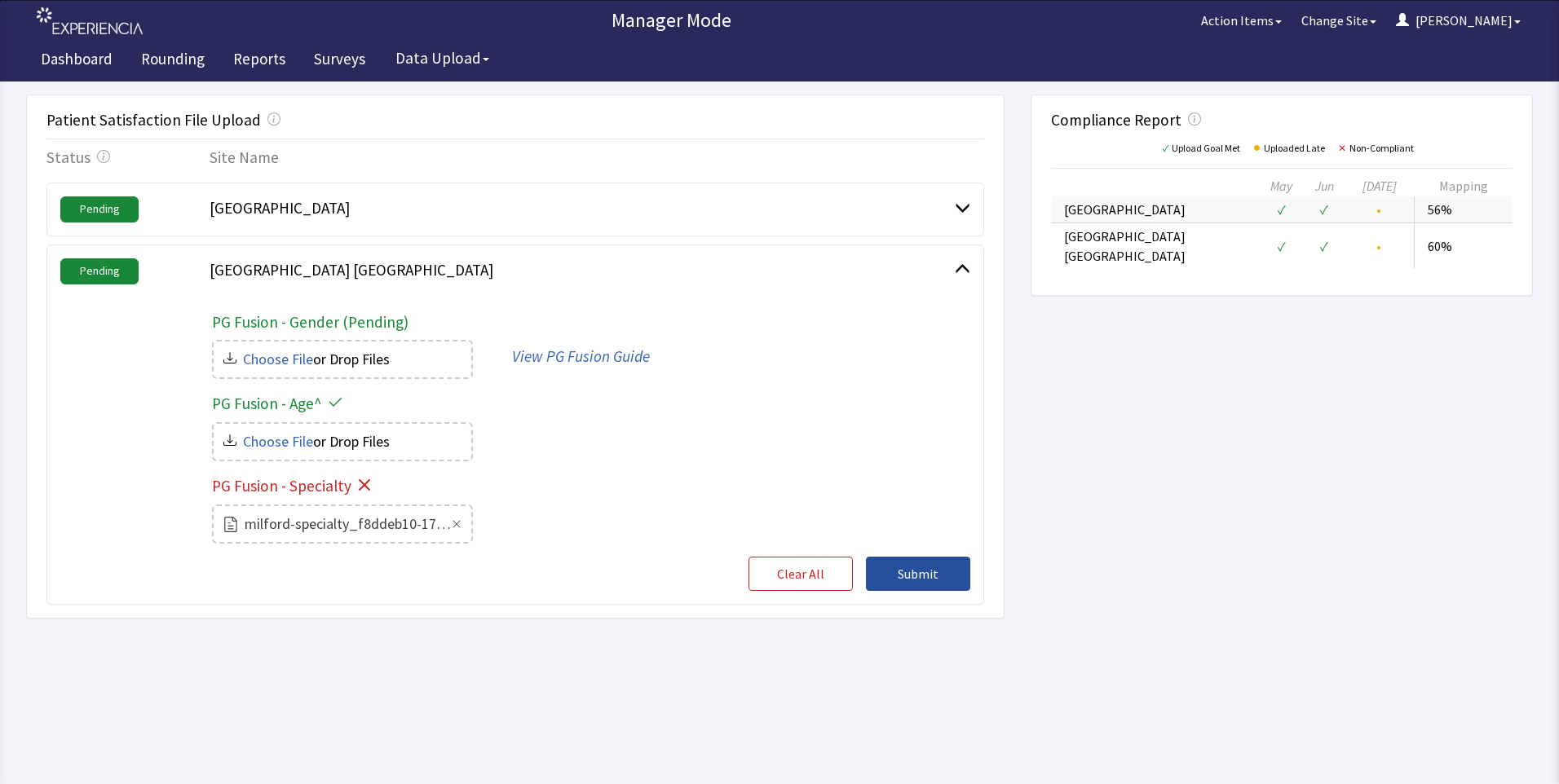
click at [919, 576] on span "Submit" at bounding box center [918, 573] width 40 height 20
